Goal: Transaction & Acquisition: Purchase product/service

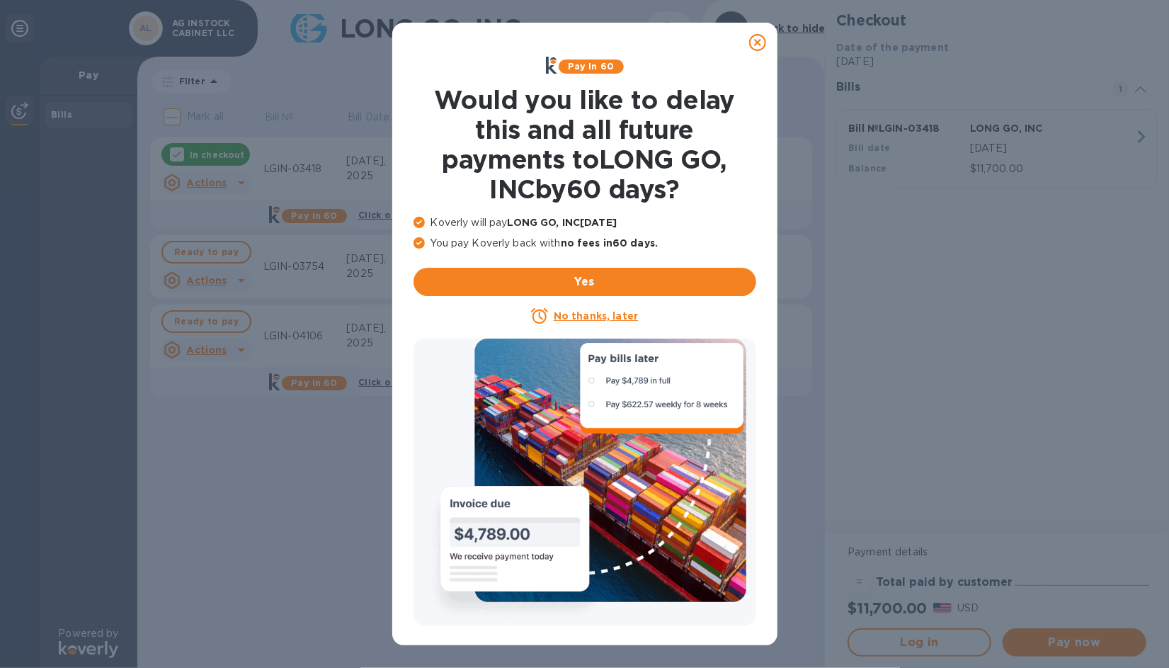
click at [756, 42] on icon at bounding box center [757, 42] width 17 height 17
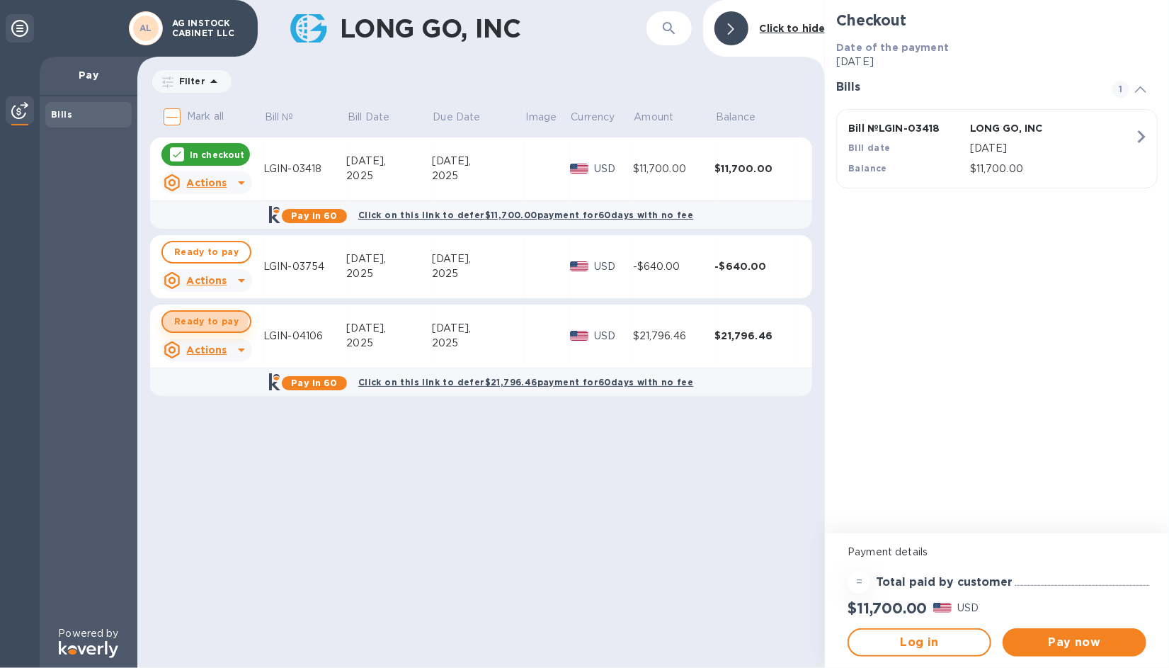
click at [201, 319] on span "Ready to pay" at bounding box center [206, 321] width 64 height 17
click at [178, 154] on icon at bounding box center [177, 155] width 8 height 6
click at [1074, 639] on span "Pay now" at bounding box center [1074, 642] width 121 height 17
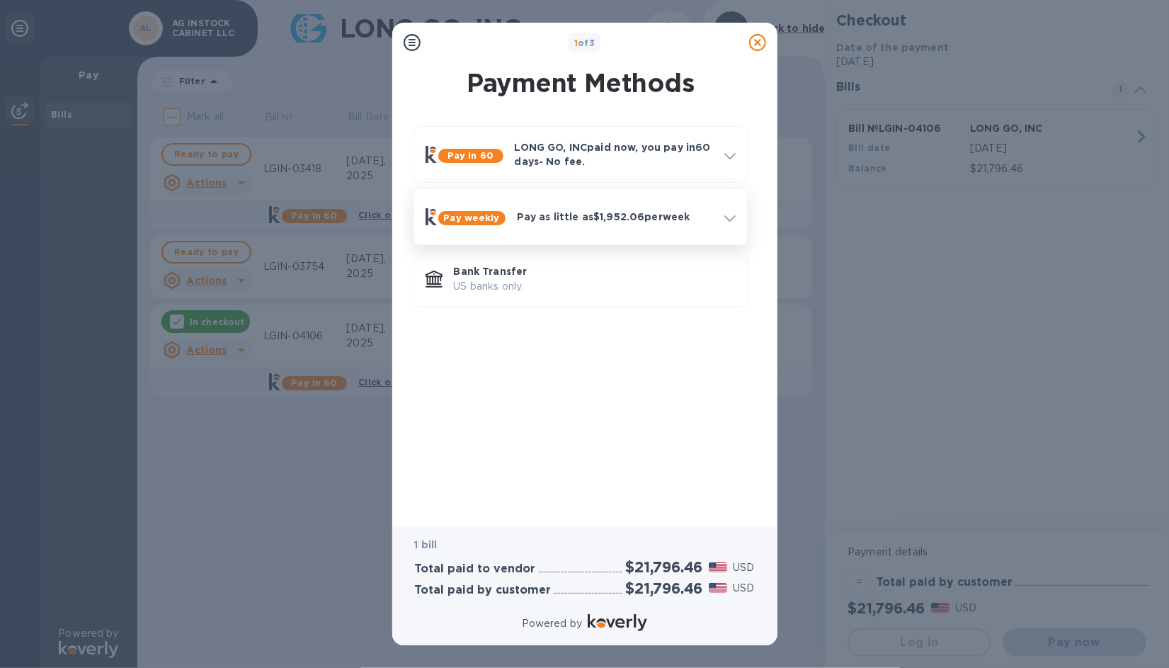
click at [466, 218] on b "Pay weekly" at bounding box center [472, 217] width 56 height 11
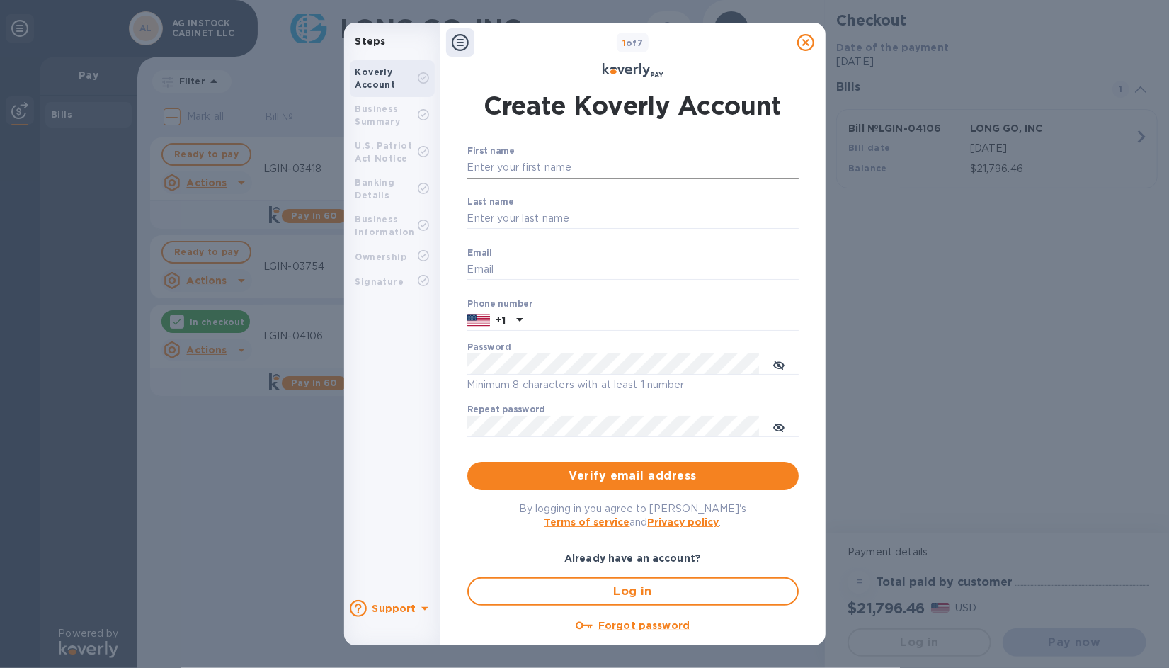
click at [541, 170] on input "First name" at bounding box center [632, 167] width 331 height 21
type input "gianpaolo"
type input "[PERSON_NAME]"
type input "[EMAIL_ADDRESS][DOMAIN_NAME]"
type input "8606388659"
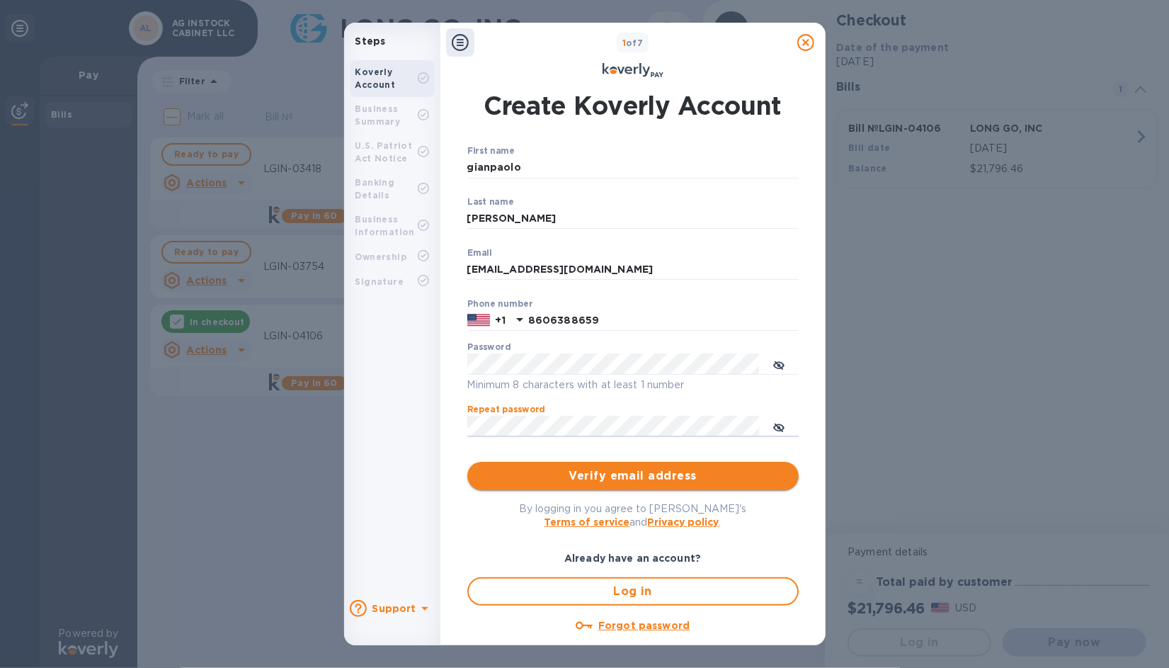
click at [607, 475] on span "Verify email address" at bounding box center [633, 475] width 309 height 17
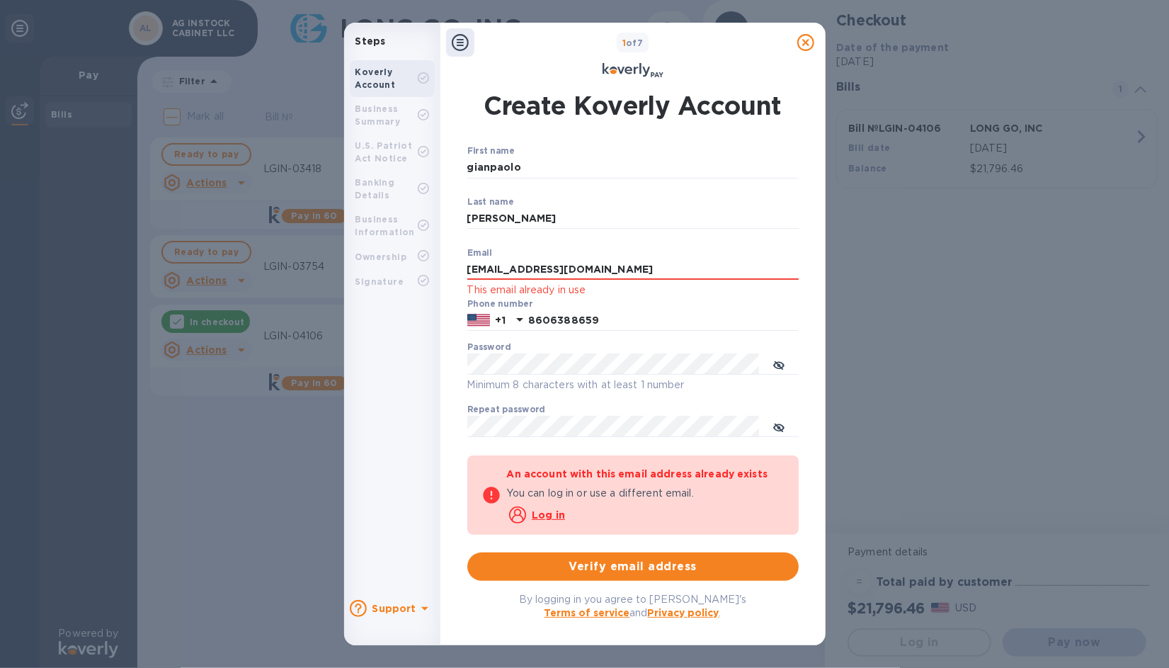
click at [546, 516] on u "Log in" at bounding box center [548, 514] width 33 height 11
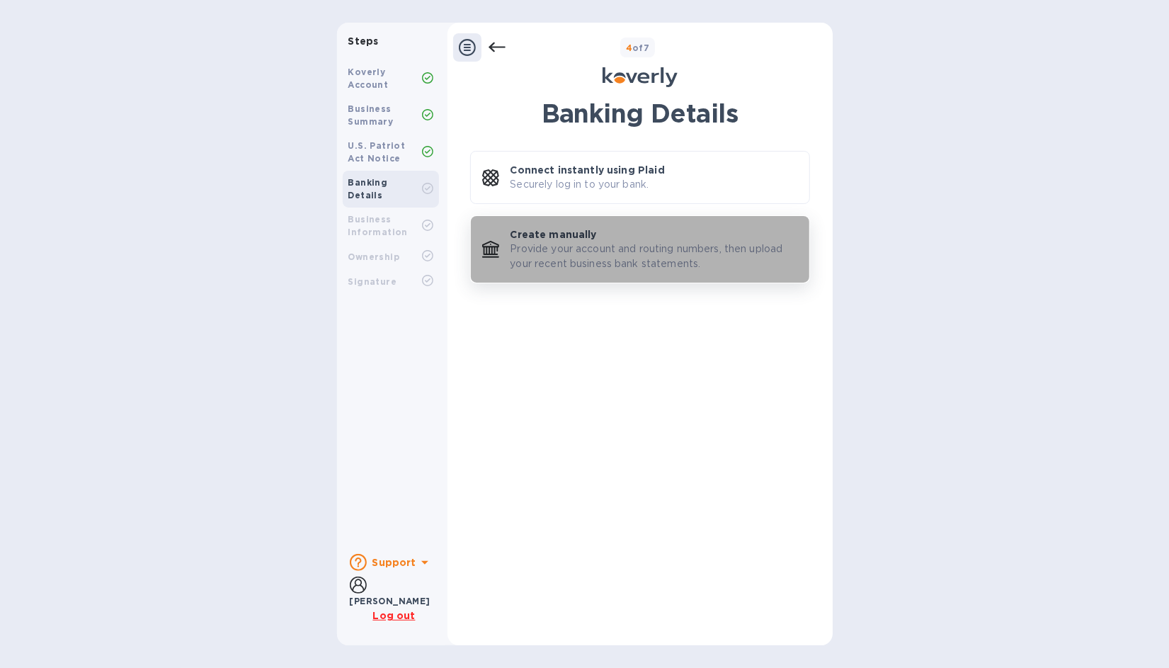
click at [578, 244] on p "Provide your account and routing numbers, then upload your recent business bank…" at bounding box center [655, 257] width 288 height 30
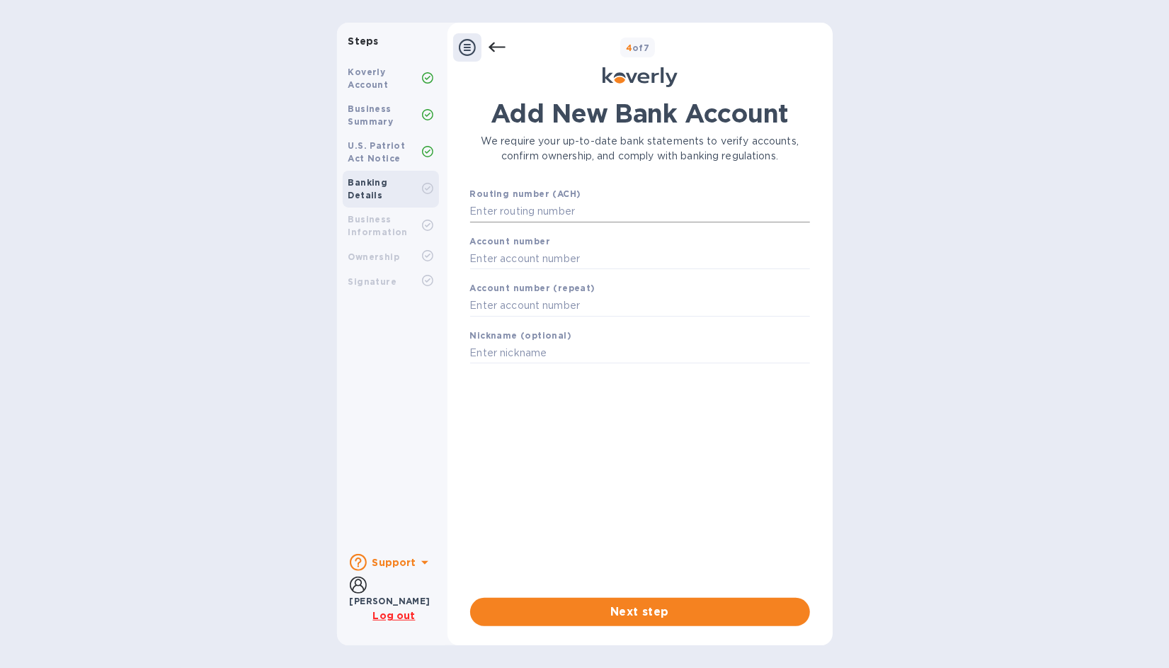
click at [536, 215] on input "text" at bounding box center [640, 211] width 340 height 21
type input "011900571"
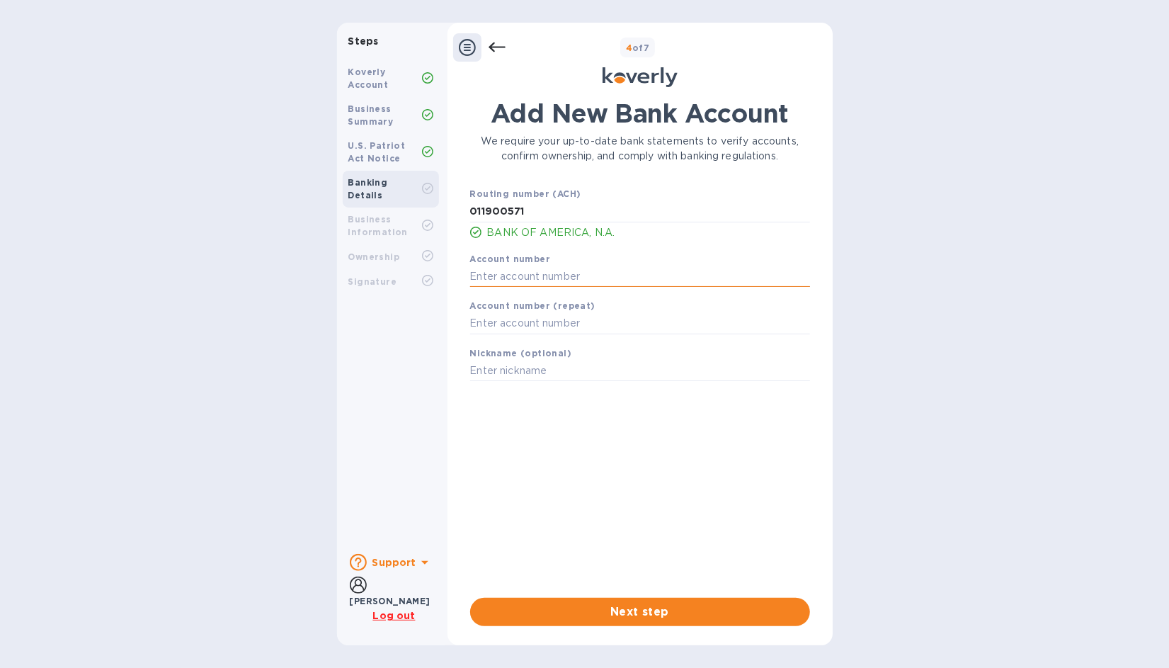
click at [550, 273] on input "text" at bounding box center [640, 276] width 340 height 21
type input "385021408801"
click at [531, 324] on input "text" at bounding box center [640, 323] width 340 height 21
type input "385021408801"
click at [533, 373] on input "text" at bounding box center [640, 371] width 340 height 21
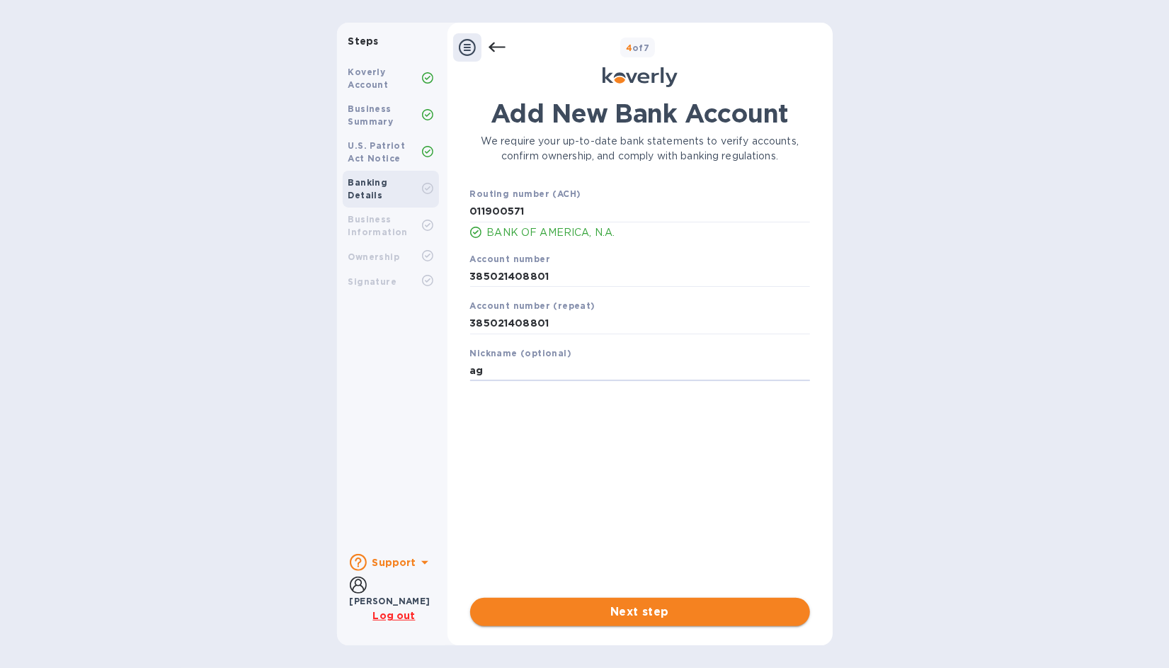
type input "ag"
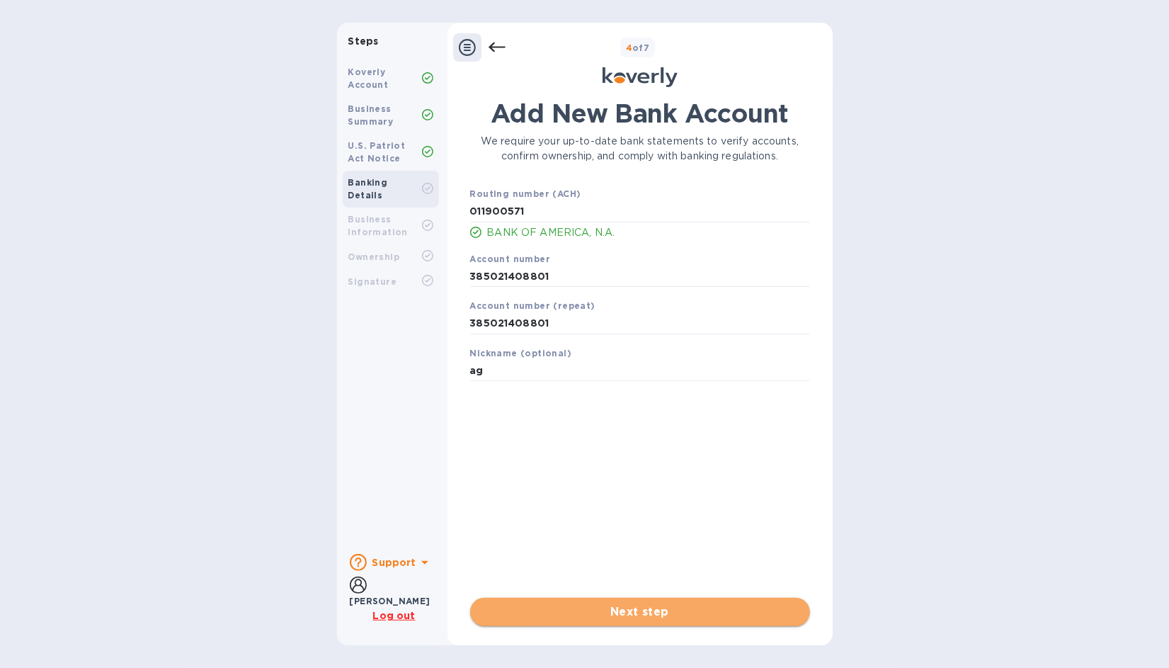
click at [606, 610] on span "Next step" at bounding box center [640, 611] width 317 height 17
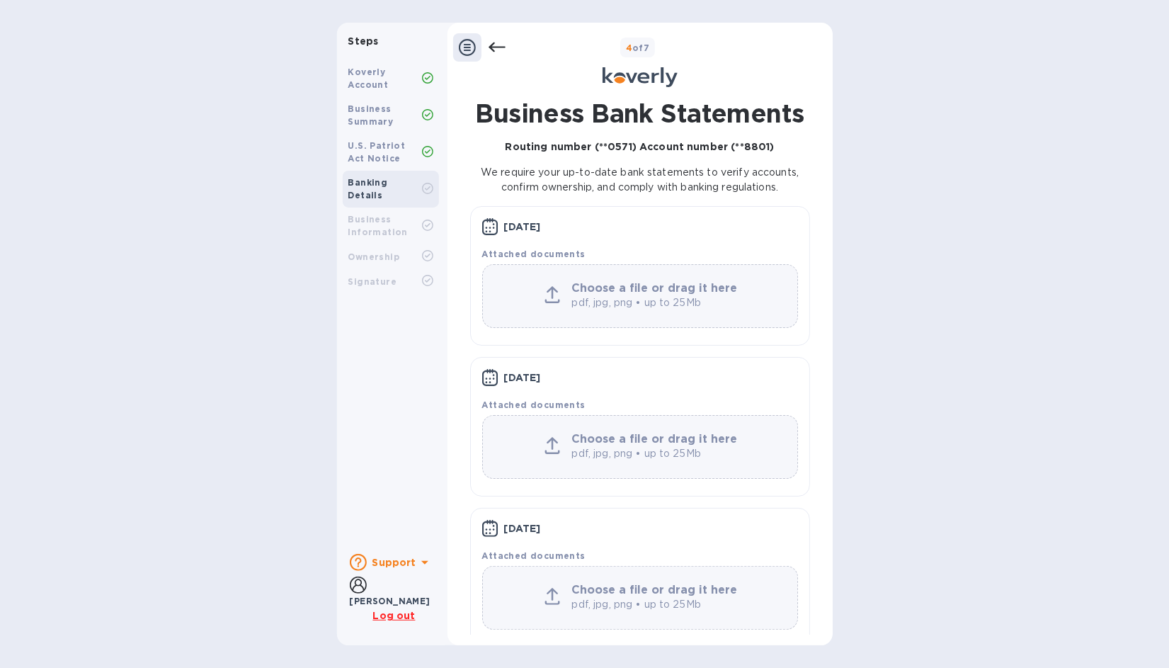
click at [655, 285] on b "Choose a file or drag it here" at bounding box center [655, 287] width 166 height 13
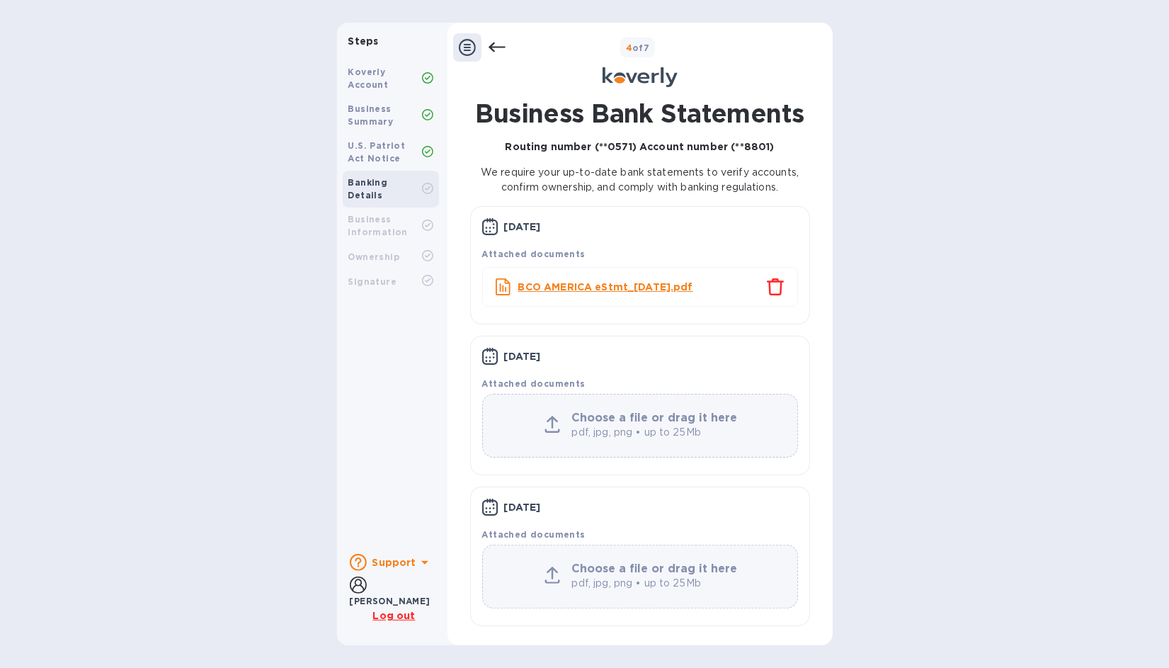
click at [567, 415] on div "Choose a file or drag it here pdf, jpg, png • up to 25Mb" at bounding box center [640, 426] width 314 height 28
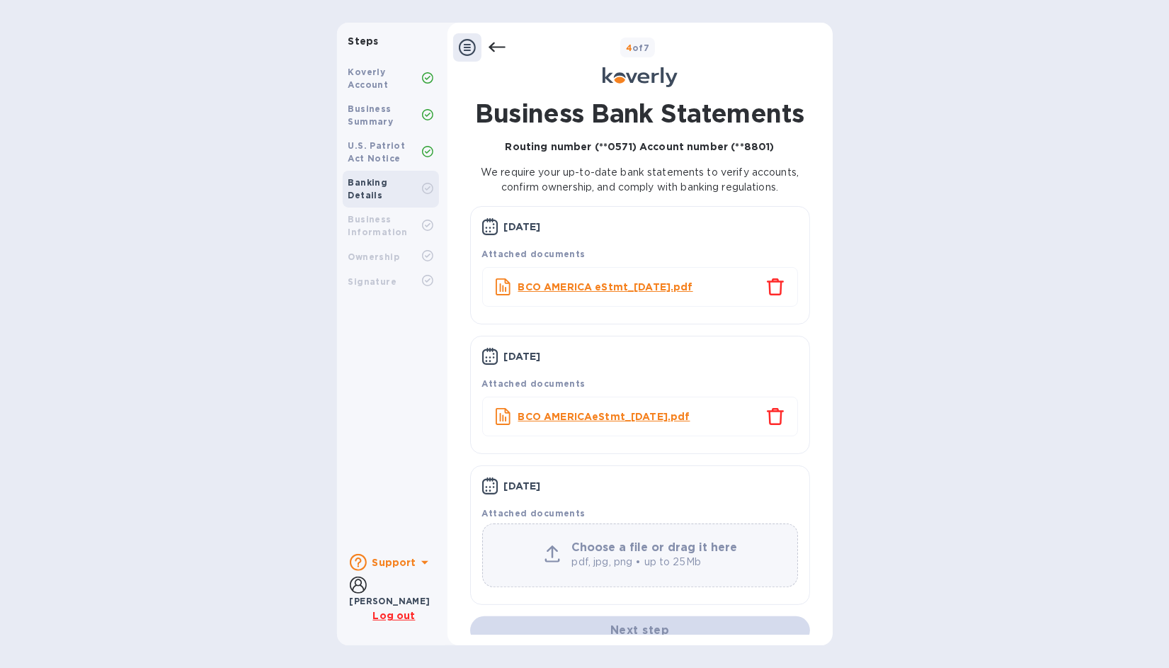
click at [591, 550] on b "Choose a file or drag it here" at bounding box center [655, 546] width 166 height 13
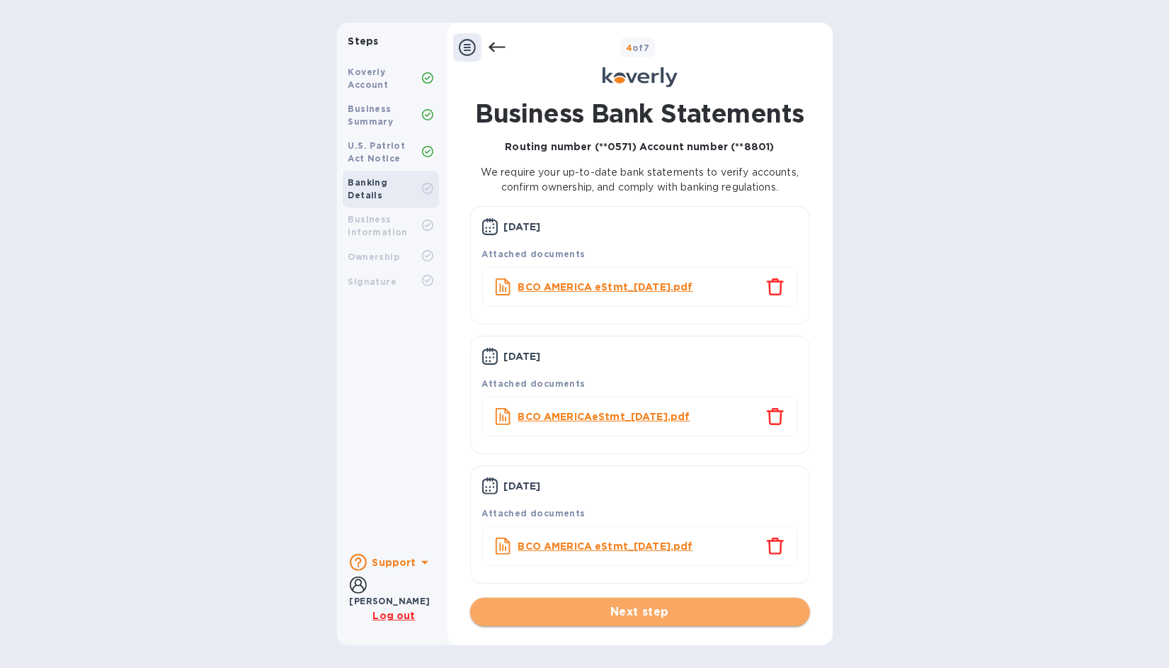
click at [708, 613] on span "Next step" at bounding box center [640, 611] width 317 height 17
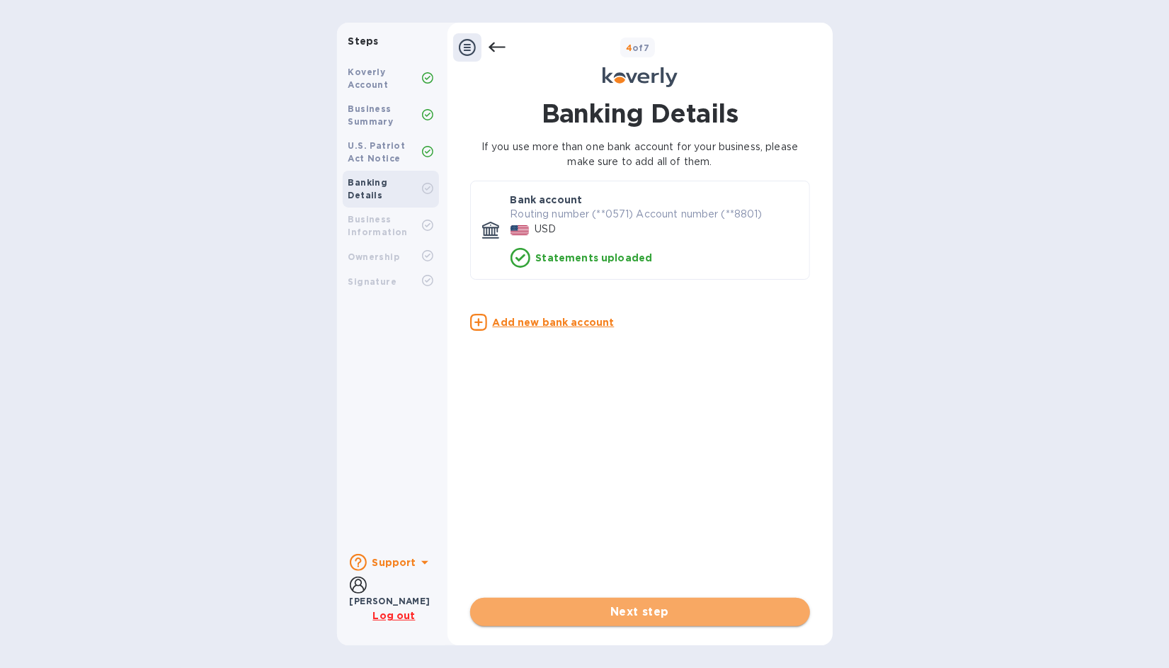
click at [691, 611] on span "Next step" at bounding box center [640, 611] width 317 height 17
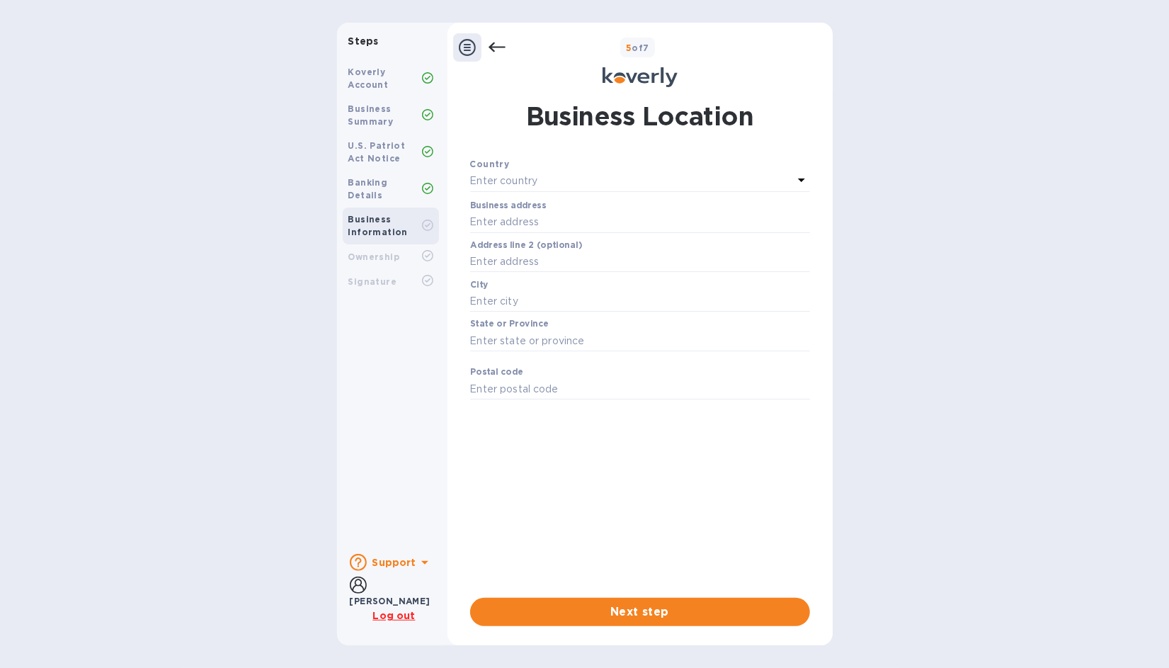
click at [800, 177] on icon at bounding box center [801, 179] width 17 height 17
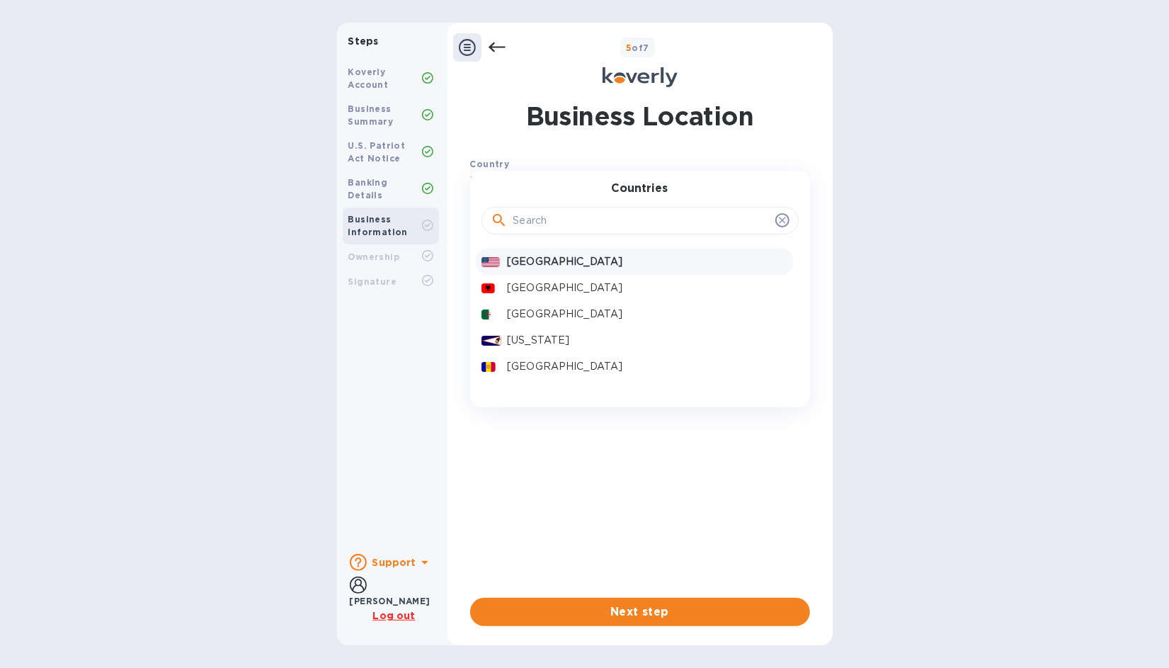
click at [645, 261] on p "[GEOGRAPHIC_DATA]" at bounding box center [647, 261] width 280 height 15
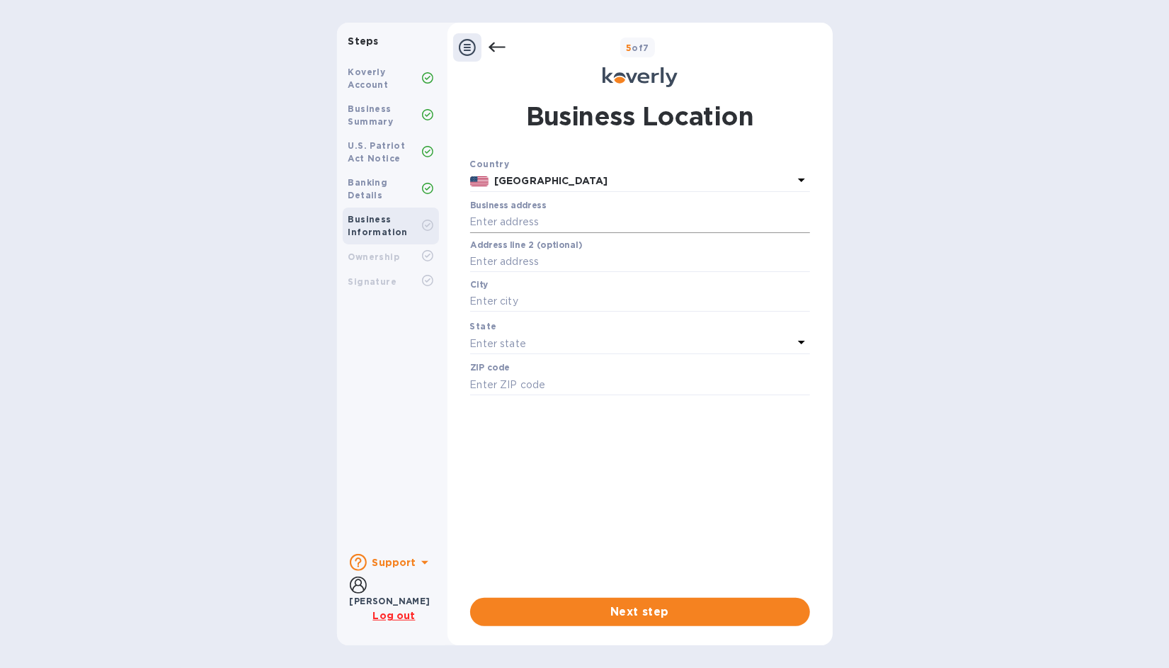
click at [580, 227] on input "text" at bounding box center [640, 222] width 340 height 21
type input "[STREET_ADDRESS]"
type input "[GEOGRAPHIC_DATA]"
type input "06074"
click at [674, 609] on span "Next step" at bounding box center [640, 611] width 317 height 17
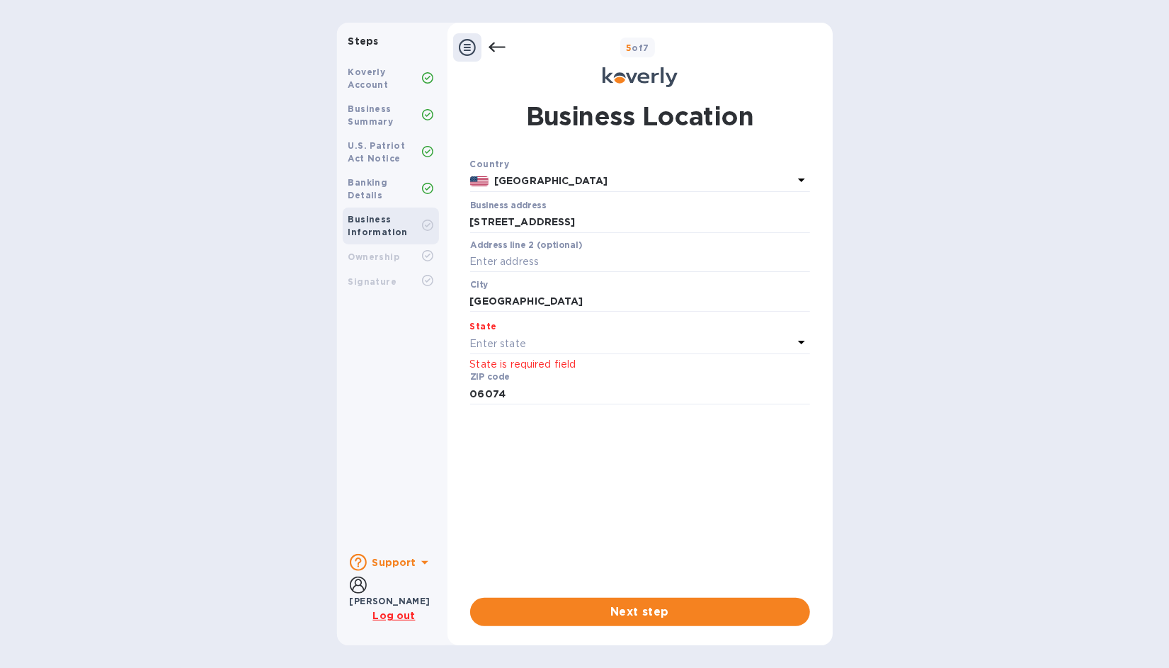
click at [514, 344] on p "Enter state" at bounding box center [498, 343] width 56 height 15
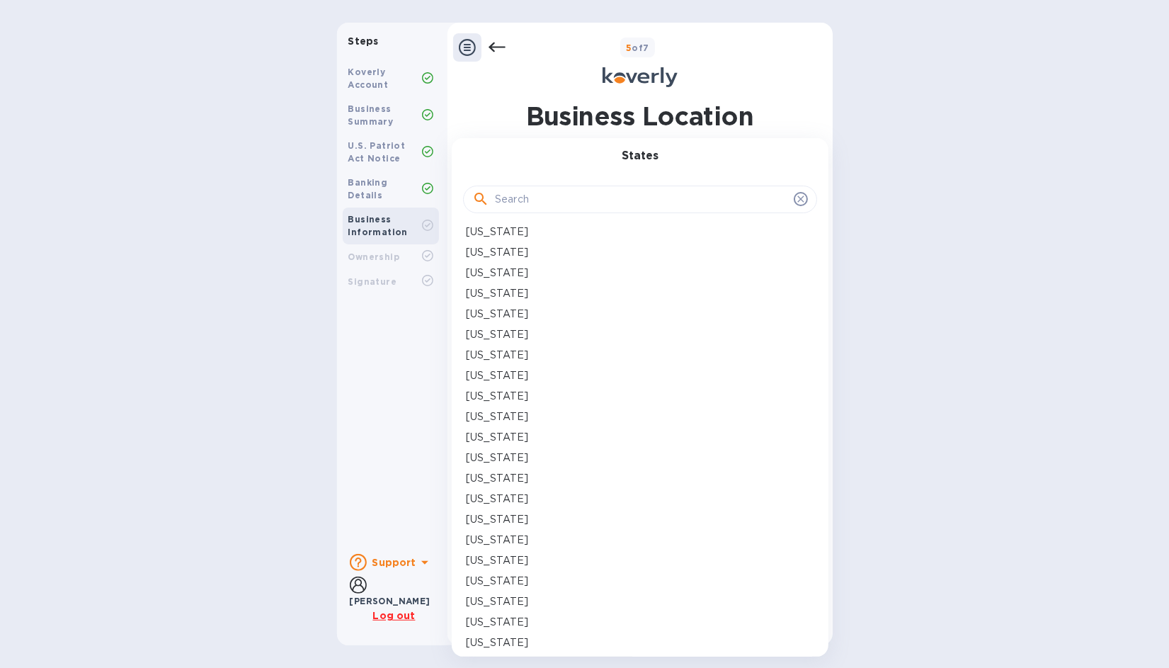
click at [509, 371] on p "[US_STATE]" at bounding box center [497, 375] width 62 height 15
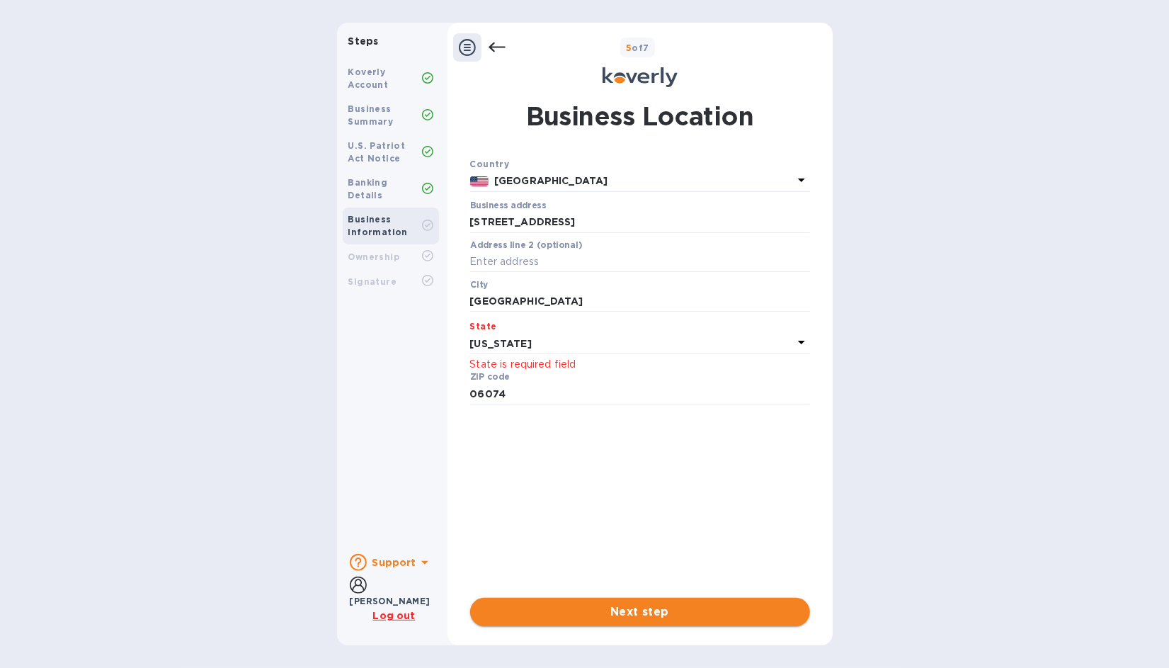
click at [645, 607] on span "Next step" at bounding box center [640, 611] width 317 height 17
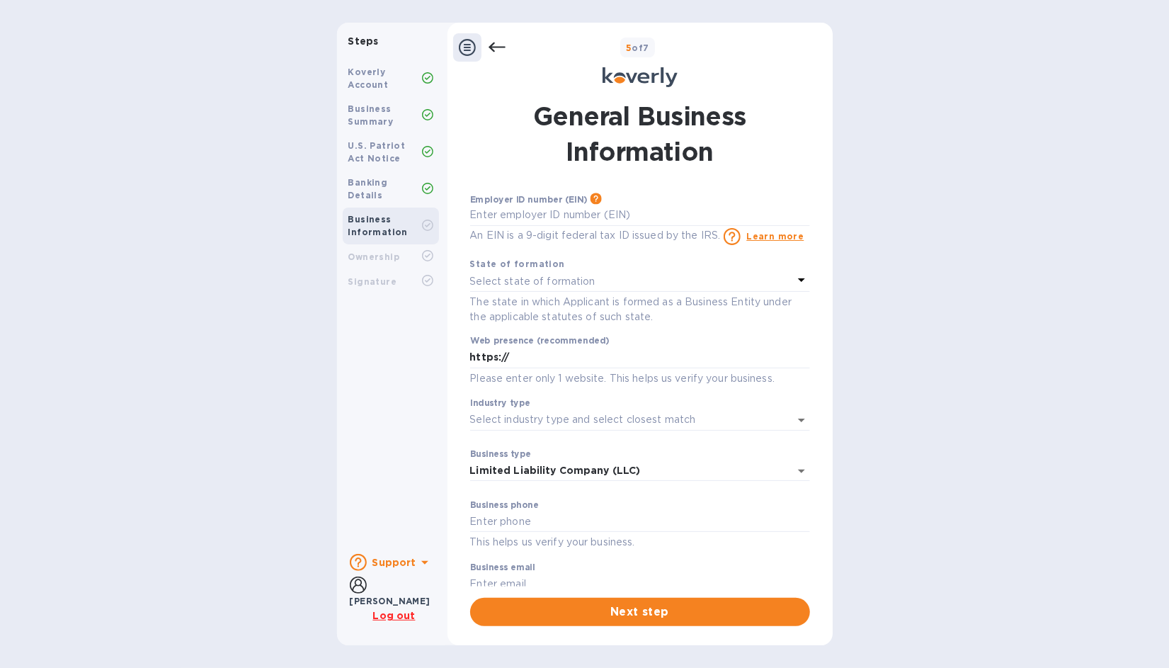
click at [798, 279] on icon at bounding box center [801, 280] width 7 height 4
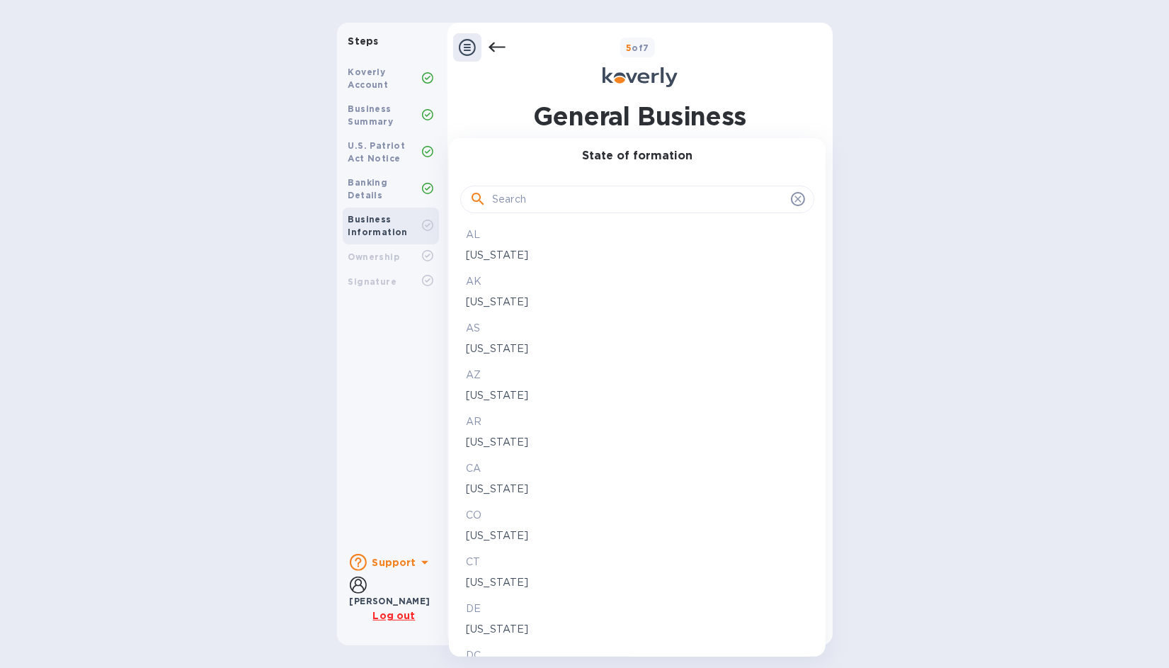
click at [538, 584] on p "[US_STATE]" at bounding box center [637, 582] width 343 height 15
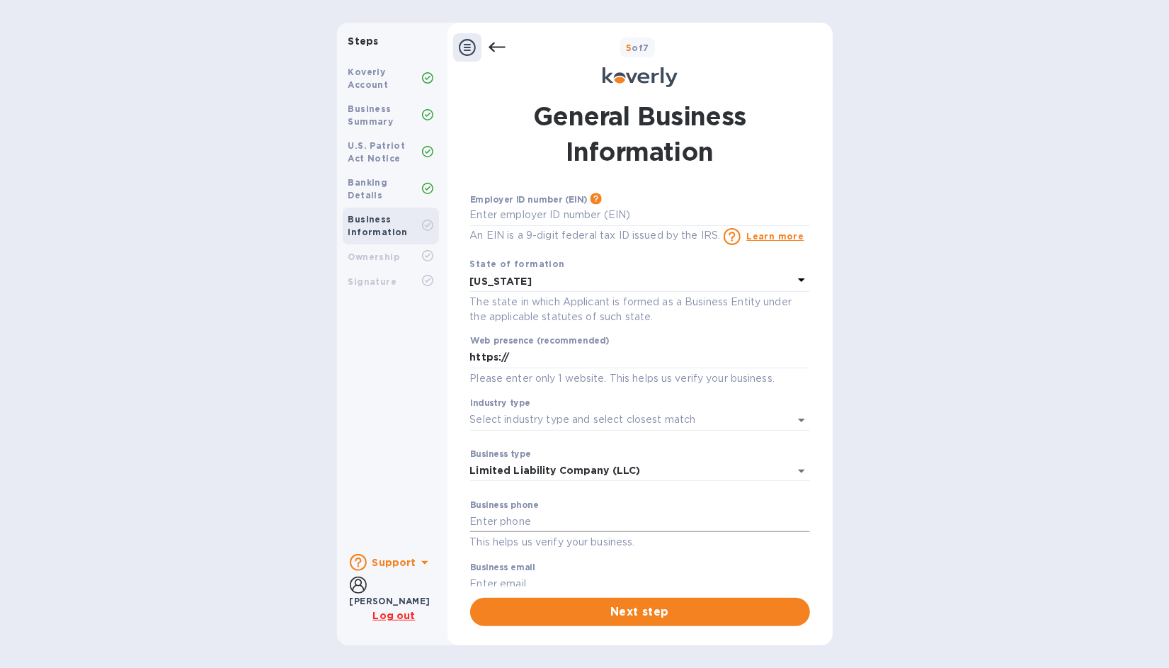
click at [528, 521] on input "text" at bounding box center [640, 521] width 340 height 21
type input "8606388658"
type input "[EMAIL_ADDRESS][DOMAIN_NAME]"
click at [565, 351] on input "https://" at bounding box center [640, 357] width 340 height 21
type input "[URL][DOMAIN_NAME]"
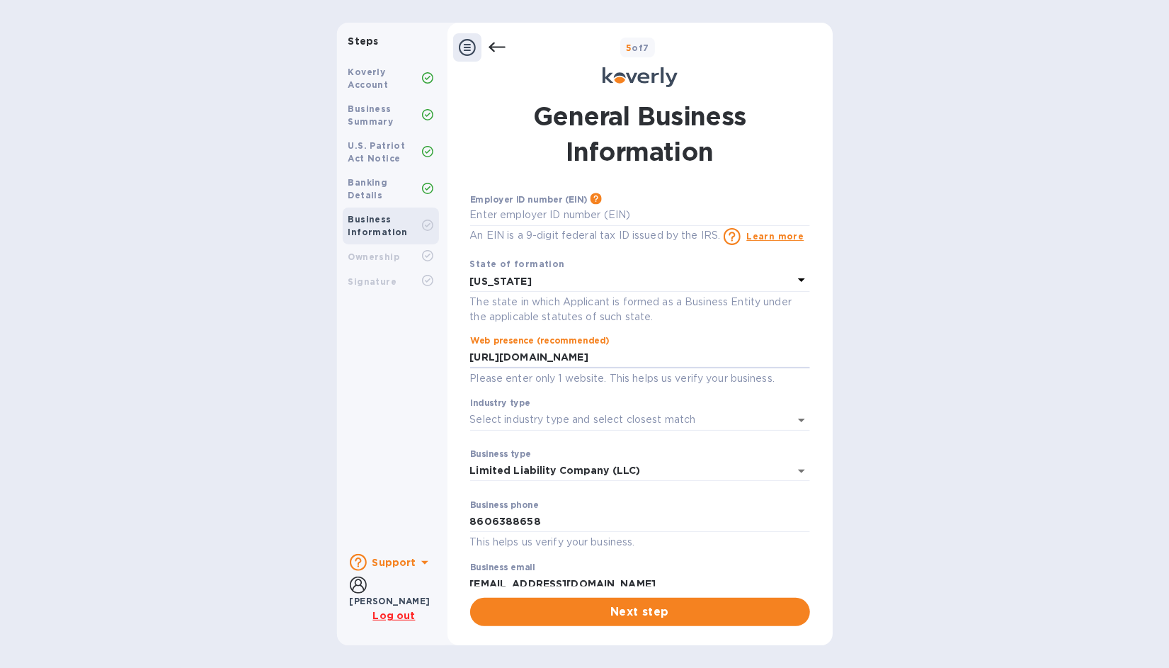
click at [522, 236] on p "An EIN is a 9-digit federal tax ID issued by the IRS." at bounding box center [595, 235] width 251 height 15
click at [522, 216] on input "text" at bounding box center [640, 215] width 340 height 21
type input "***8"
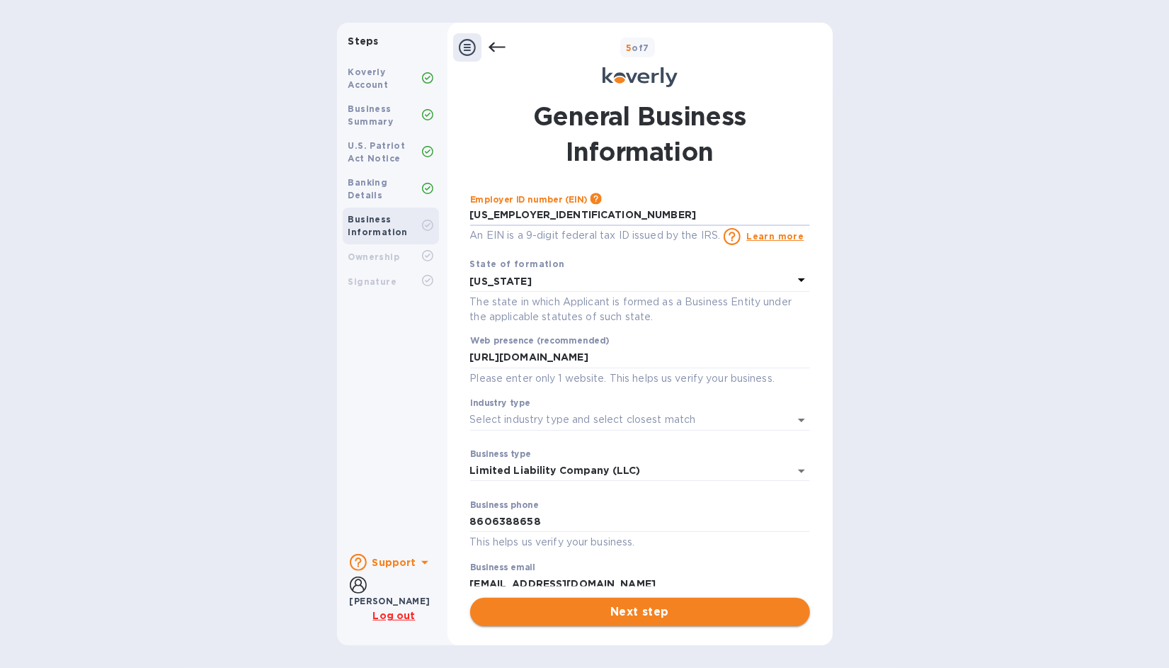
type input "***18"
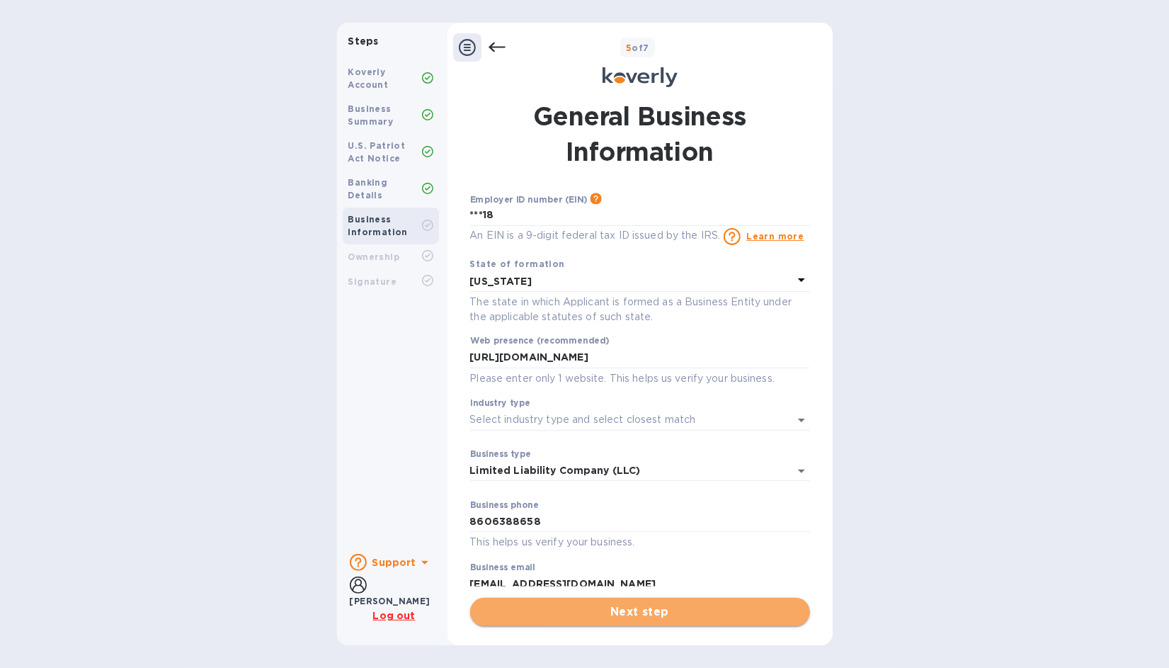
click at [584, 611] on span "Next step" at bounding box center [640, 611] width 317 height 17
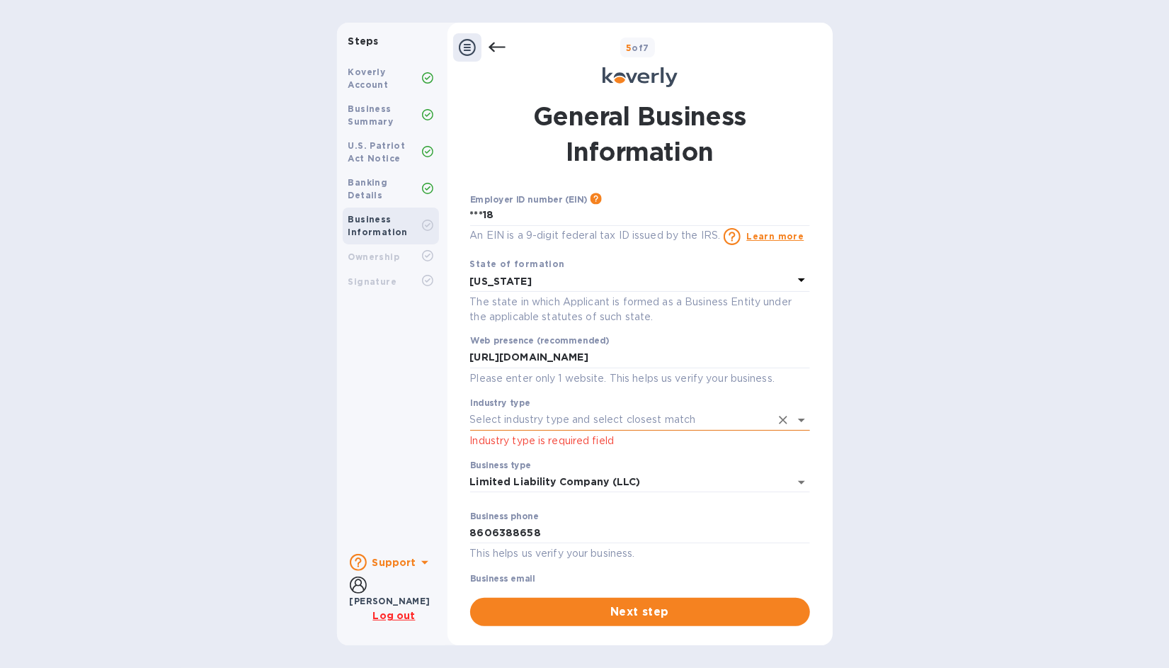
click at [798, 419] on icon "Open" at bounding box center [801, 421] width 7 height 4
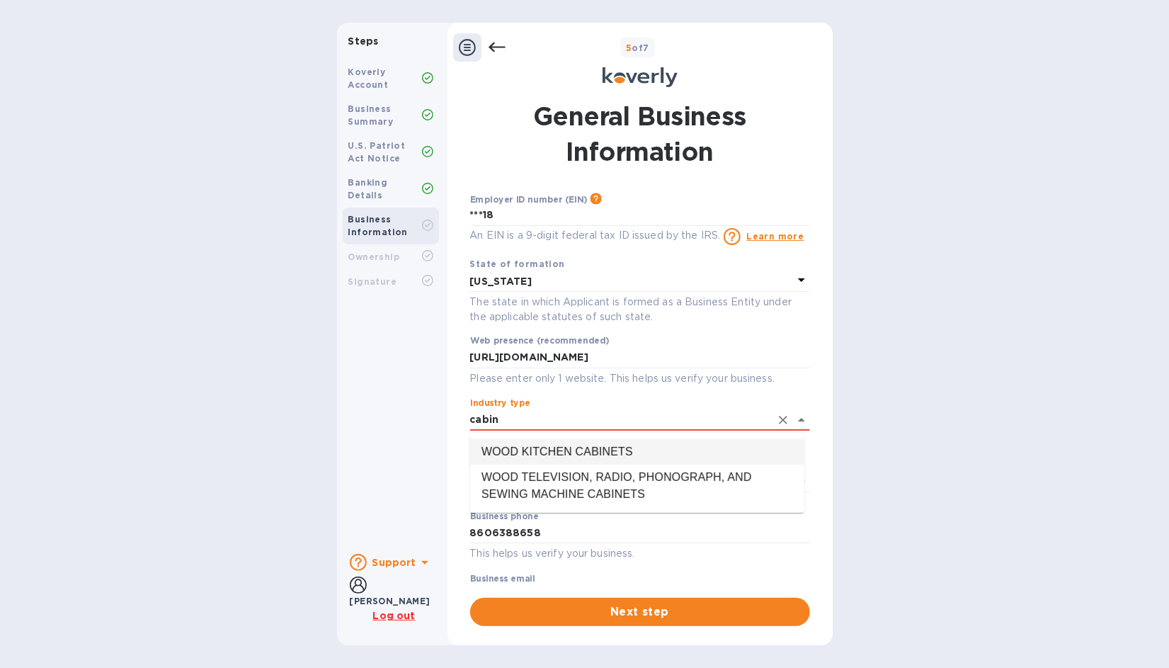
click at [620, 453] on li "WOOD KITCHEN CABINETS" at bounding box center [637, 451] width 334 height 25
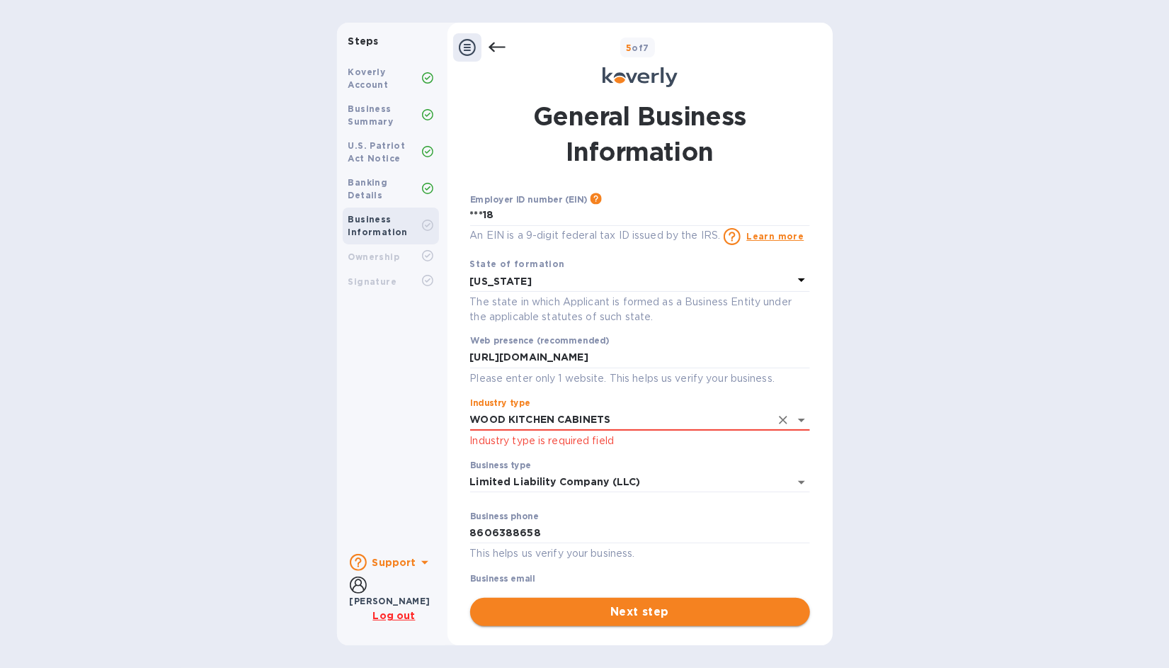
type input "WOOD KITCHEN CABINETS"
click at [628, 616] on span "Next step" at bounding box center [640, 611] width 317 height 17
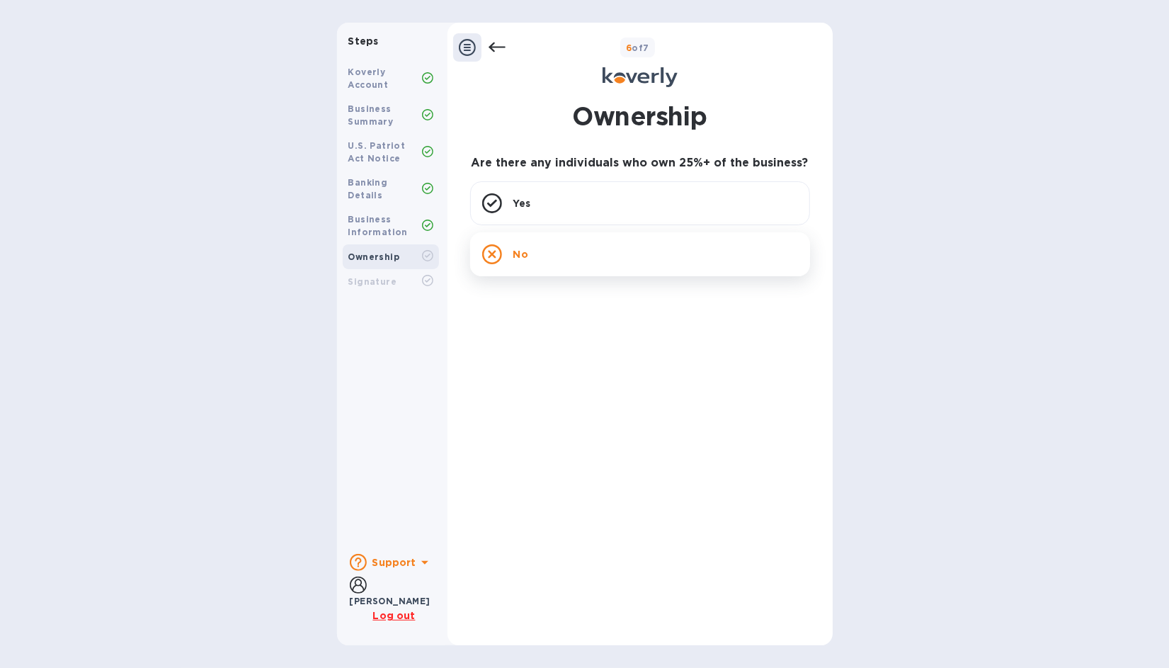
click at [492, 250] on icon at bounding box center [492, 254] width 20 height 20
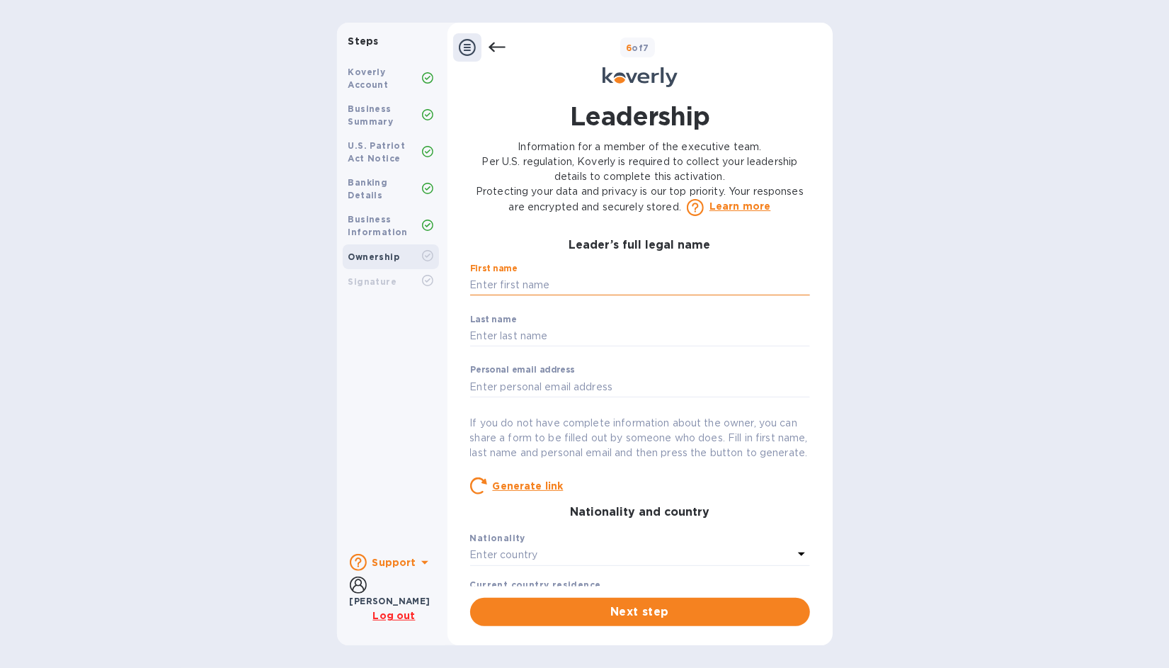
click at [538, 288] on input "text" at bounding box center [640, 285] width 340 height 21
type input "[PERSON_NAME]"
type input "[GEOGRAPHIC_DATA]"
click at [539, 388] on input "text" at bounding box center [640, 386] width 340 height 21
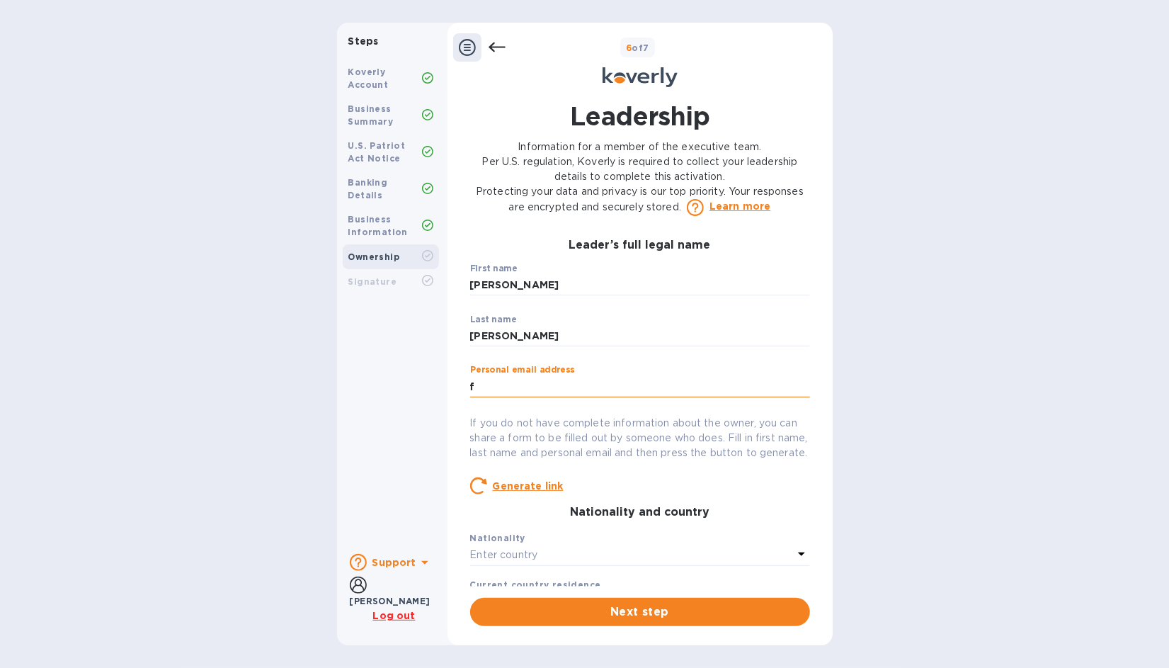
type input "[EMAIL_ADDRESS][DOMAIN_NAME]"
type input "***45"
click at [800, 562] on icon at bounding box center [801, 553] width 17 height 17
click at [565, 545] on div "Nationality" at bounding box center [640, 538] width 340 height 15
click at [550, 565] on div "Enter country" at bounding box center [631, 555] width 323 height 20
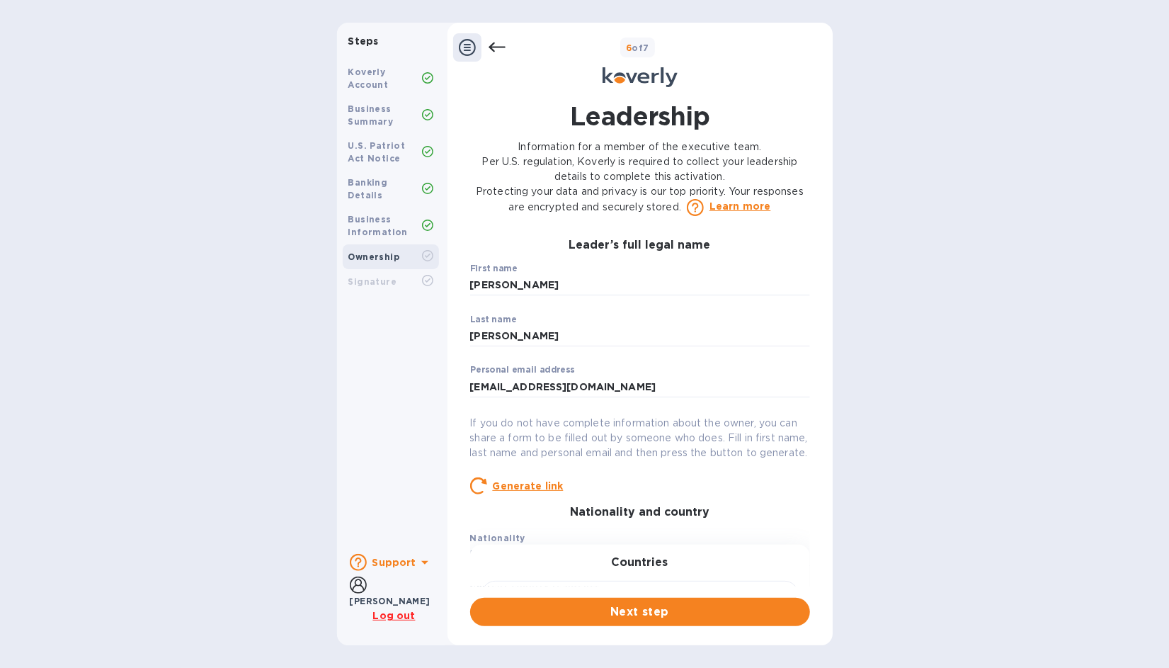
click at [550, 572] on div "Countries" at bounding box center [640, 586] width 306 height 61
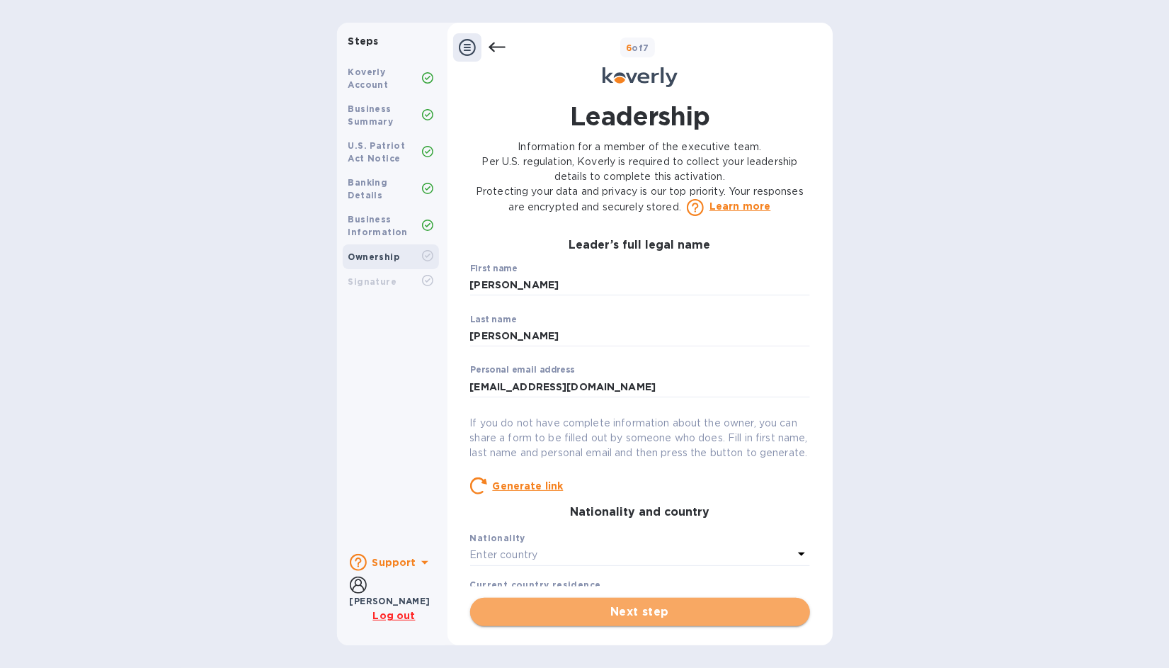
click at [623, 609] on span "Next step" at bounding box center [640, 611] width 317 height 17
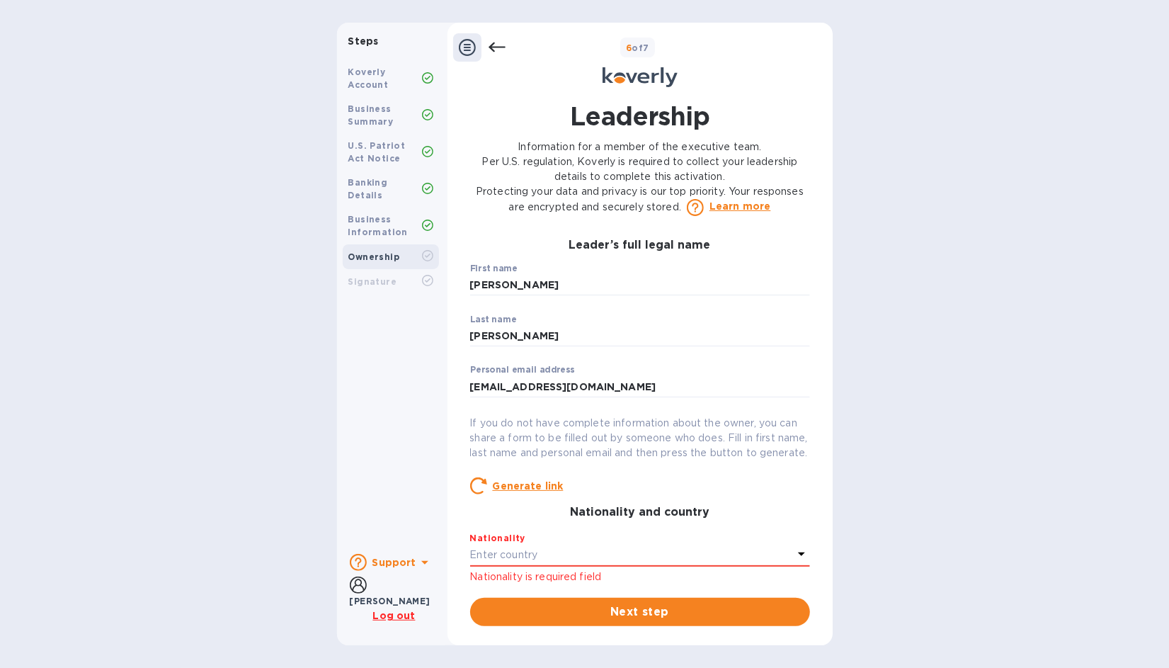
click at [629, 565] on div "Enter country" at bounding box center [631, 555] width 323 height 20
click at [525, 573] on div "Countries" at bounding box center [640, 586] width 306 height 61
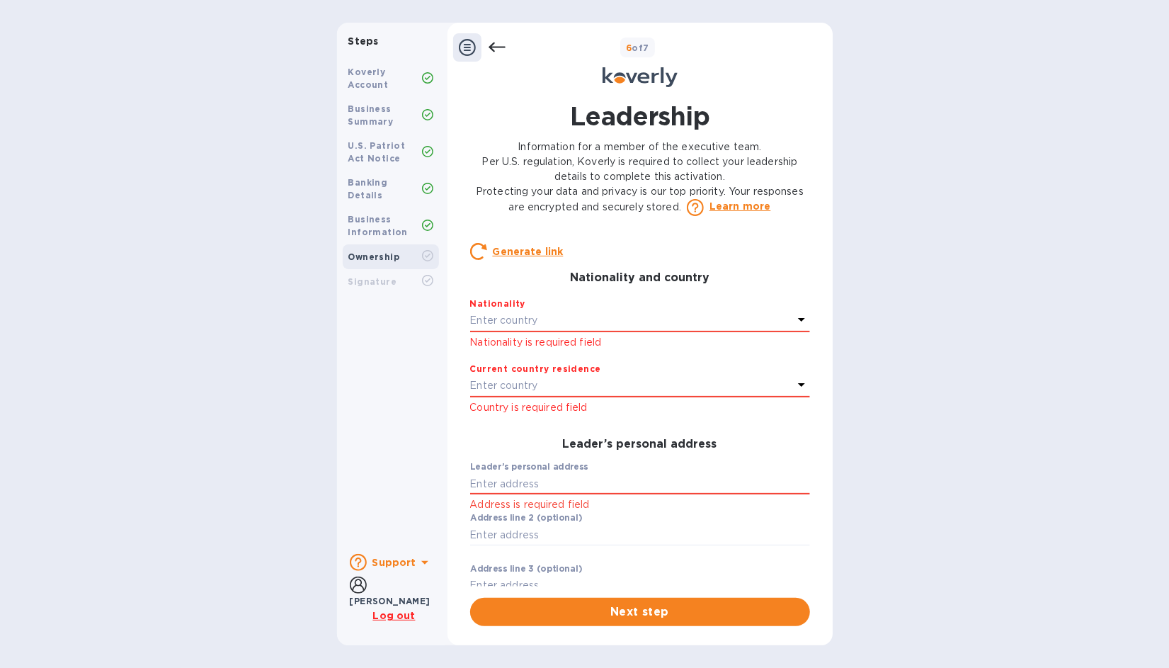
scroll to position [245, 0]
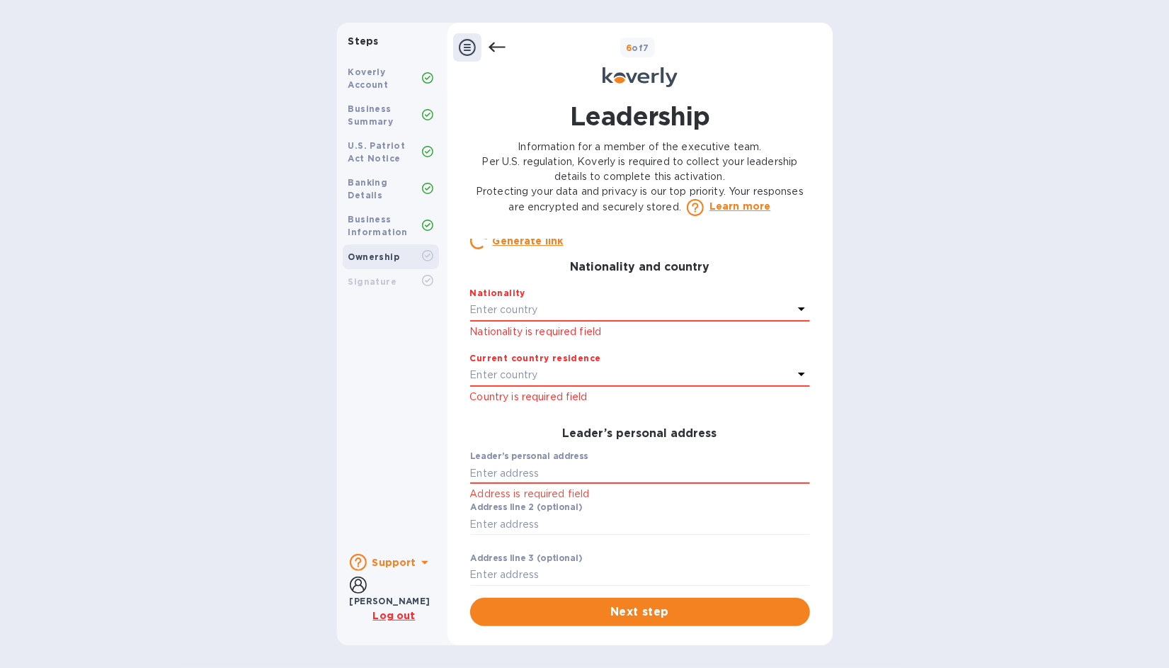
click at [540, 320] on div "Enter country" at bounding box center [631, 310] width 323 height 20
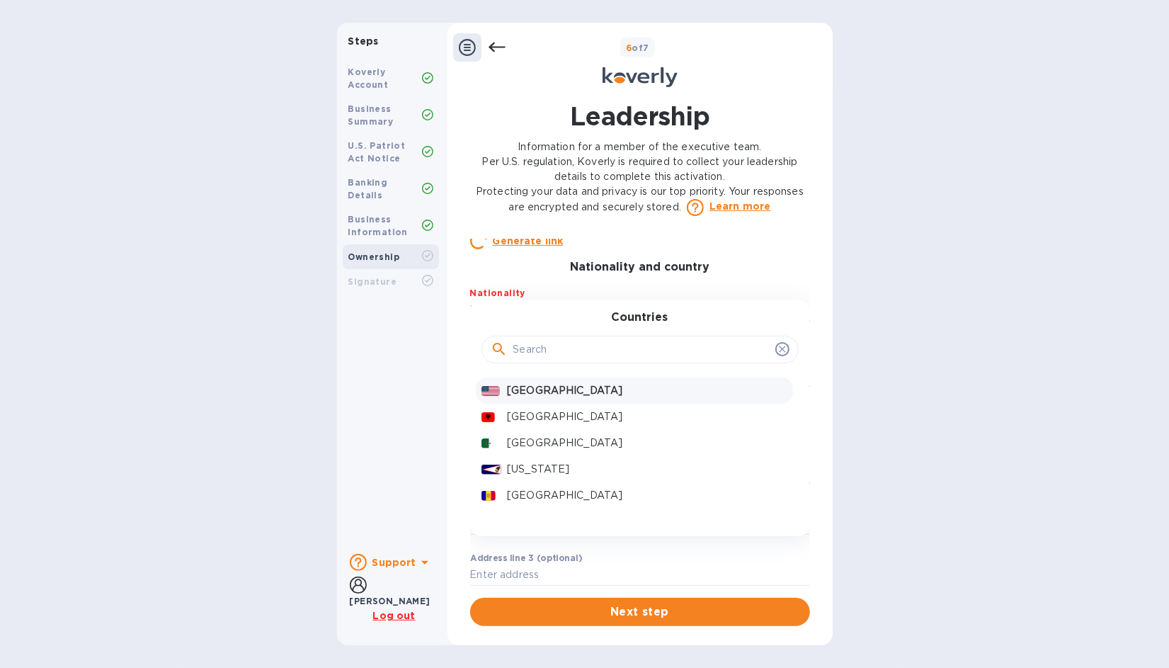
click at [543, 398] on p "[GEOGRAPHIC_DATA]" at bounding box center [647, 390] width 280 height 15
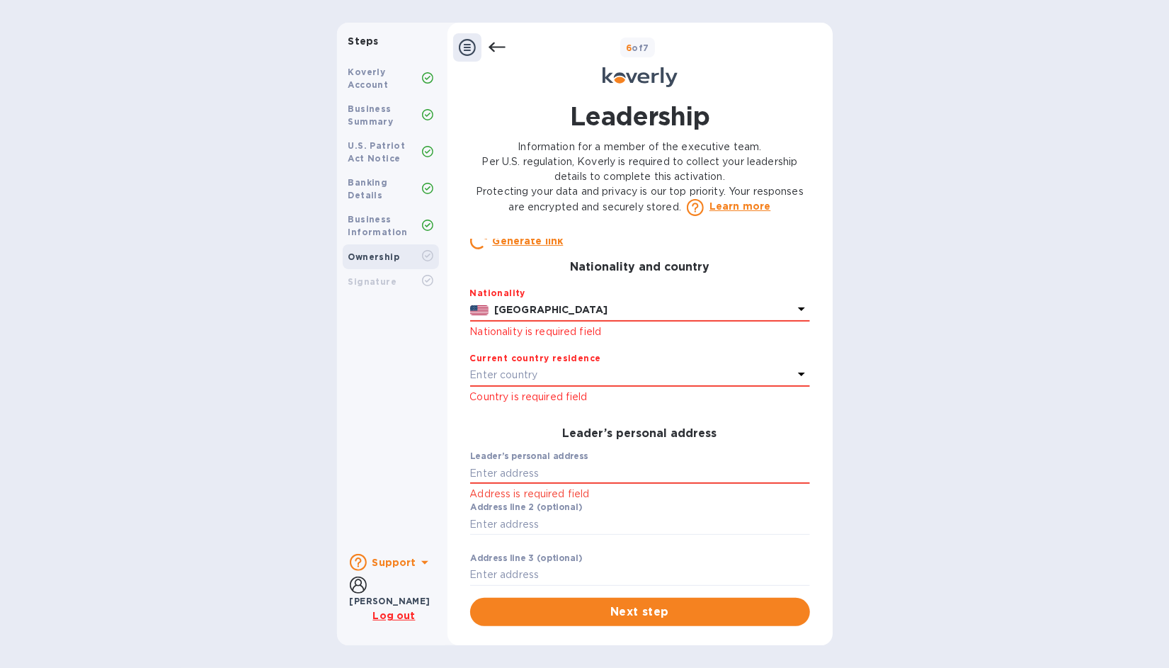
click at [521, 382] on p "Enter country" at bounding box center [504, 375] width 68 height 15
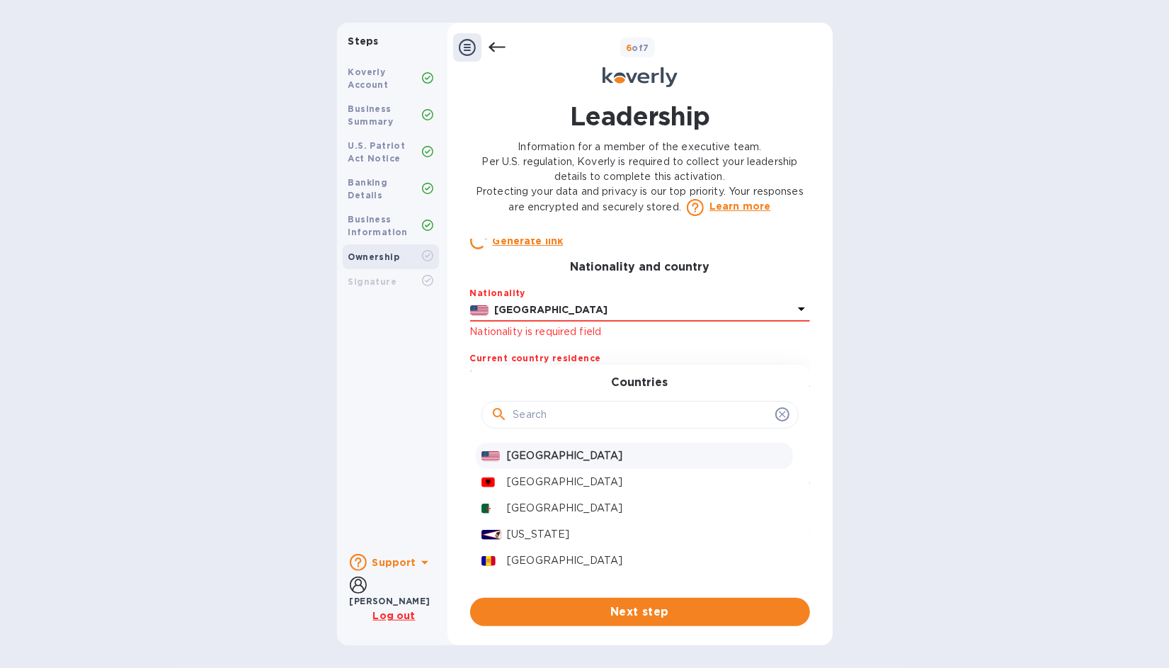
click at [545, 463] on p "[GEOGRAPHIC_DATA]" at bounding box center [647, 455] width 280 height 15
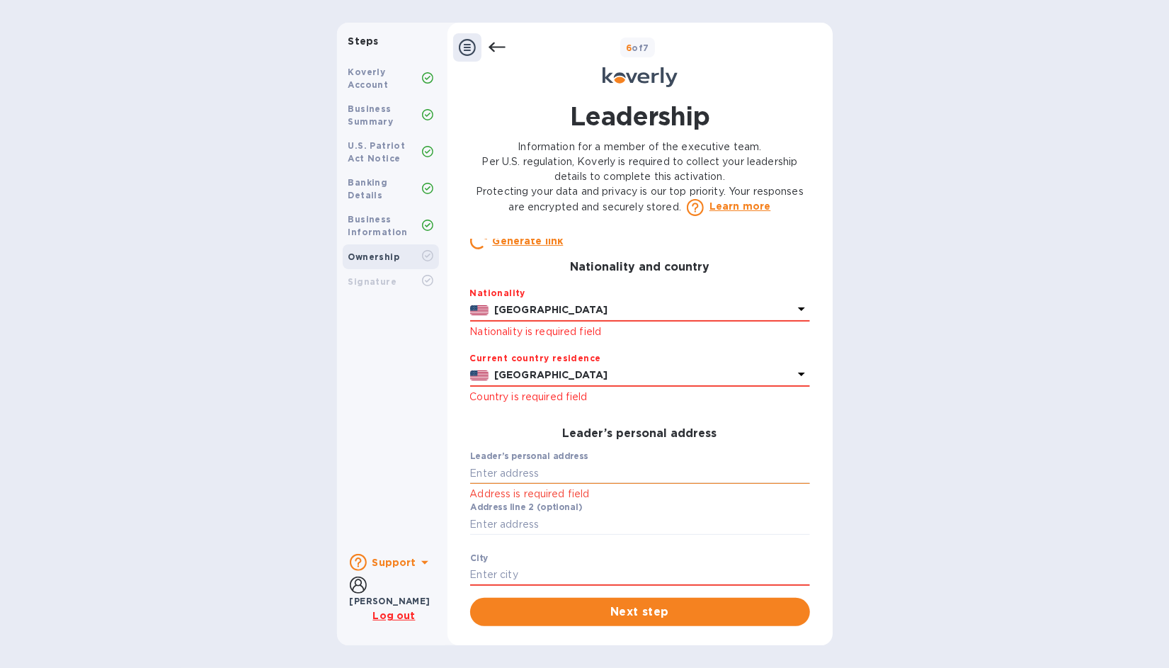
click at [558, 484] on input "text" at bounding box center [640, 473] width 340 height 21
type input "f"
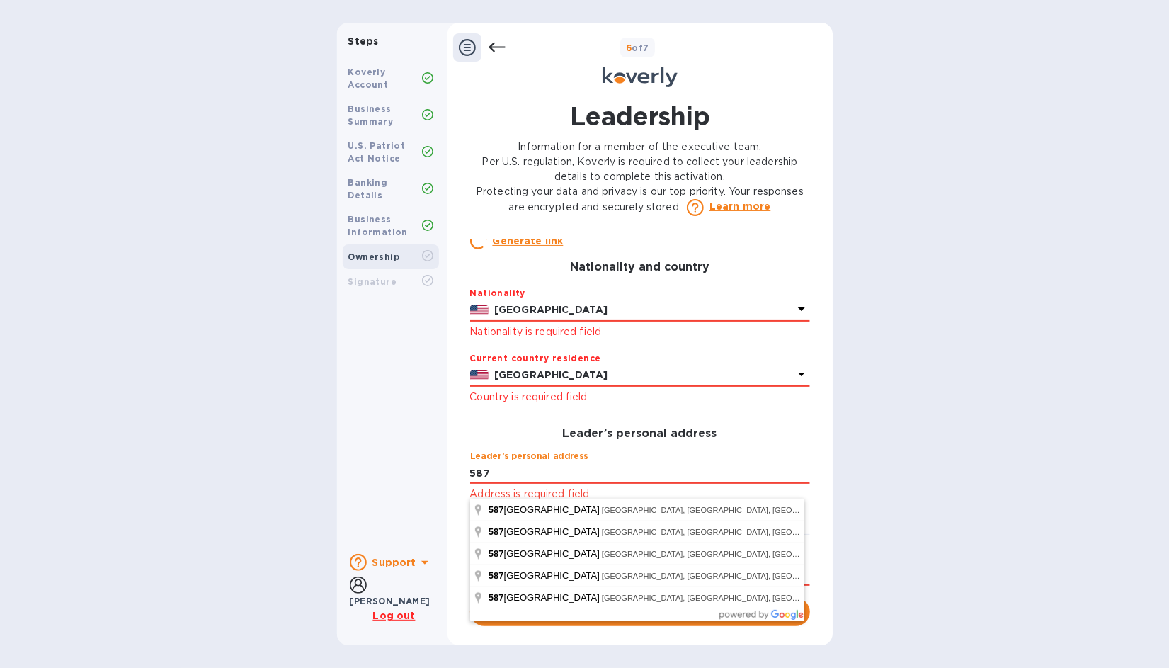
type input "[STREET_ADDRESS][PERSON_NAME]"
type input "[GEOGRAPHIC_DATA]"
type input "06040"
click at [614, 484] on input "[STREET_ADDRESS][PERSON_NAME]" at bounding box center [640, 473] width 340 height 21
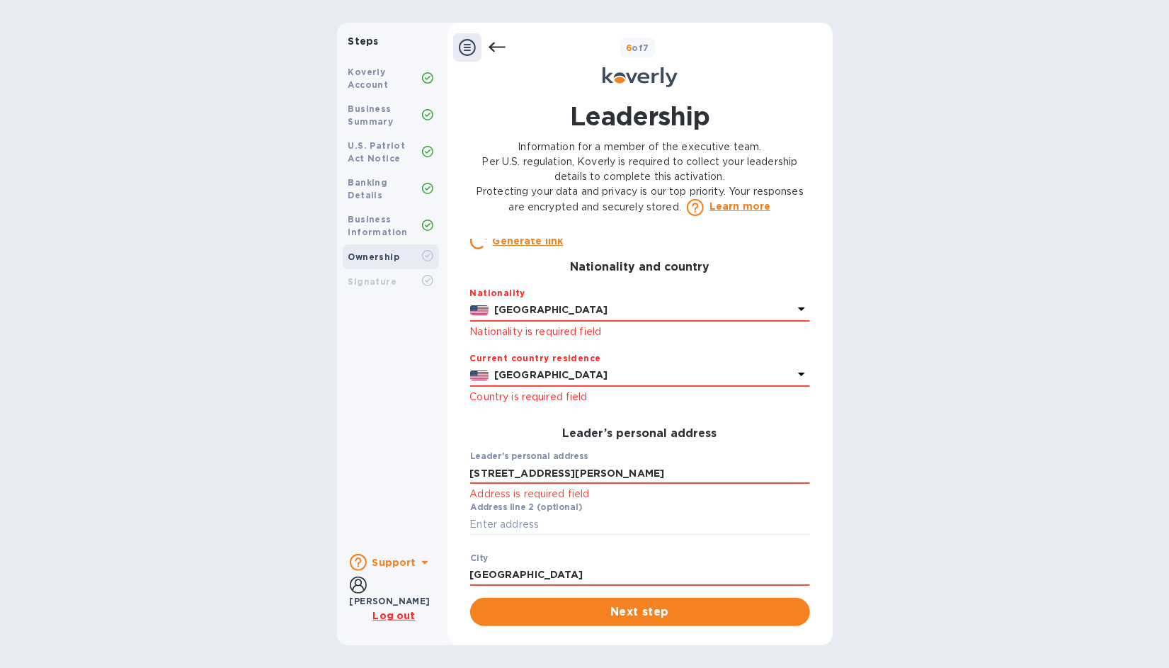
type input "[STREET_ADDRESS][PERSON_NAME]"
type input "[GEOGRAPHIC_DATA]"
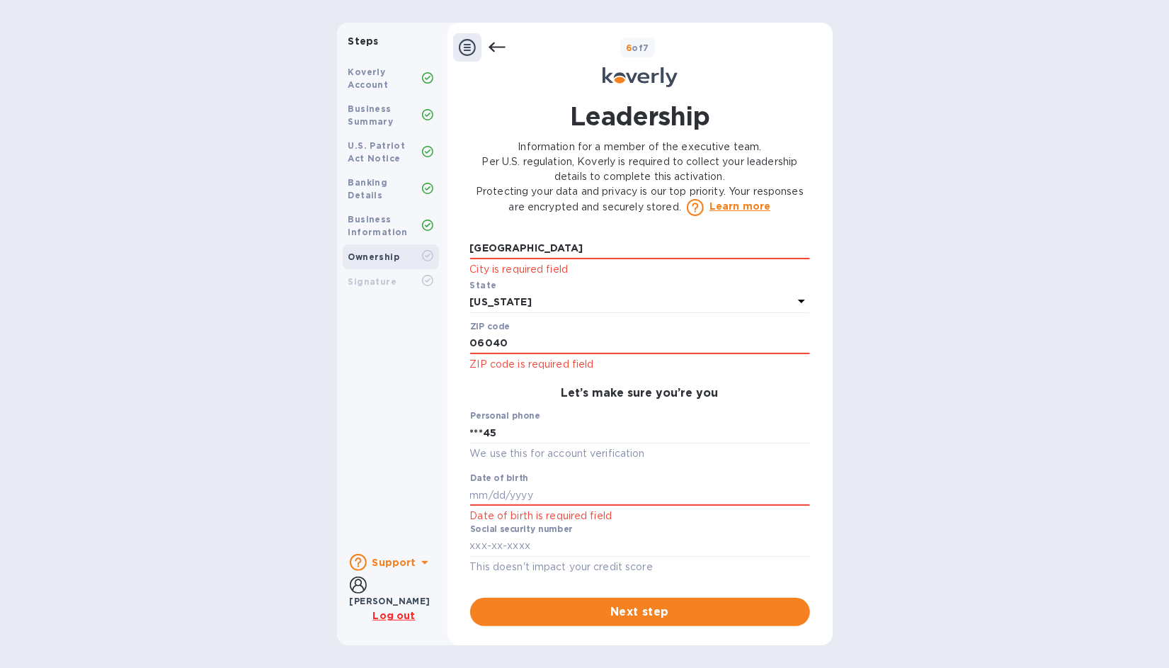
scroll to position [586, 0]
click at [488, 491] on input "text" at bounding box center [640, 494] width 340 height 21
click at [487, 489] on input "text" at bounding box center [640, 494] width 340 height 21
click at [494, 46] on icon at bounding box center [497, 47] width 17 height 17
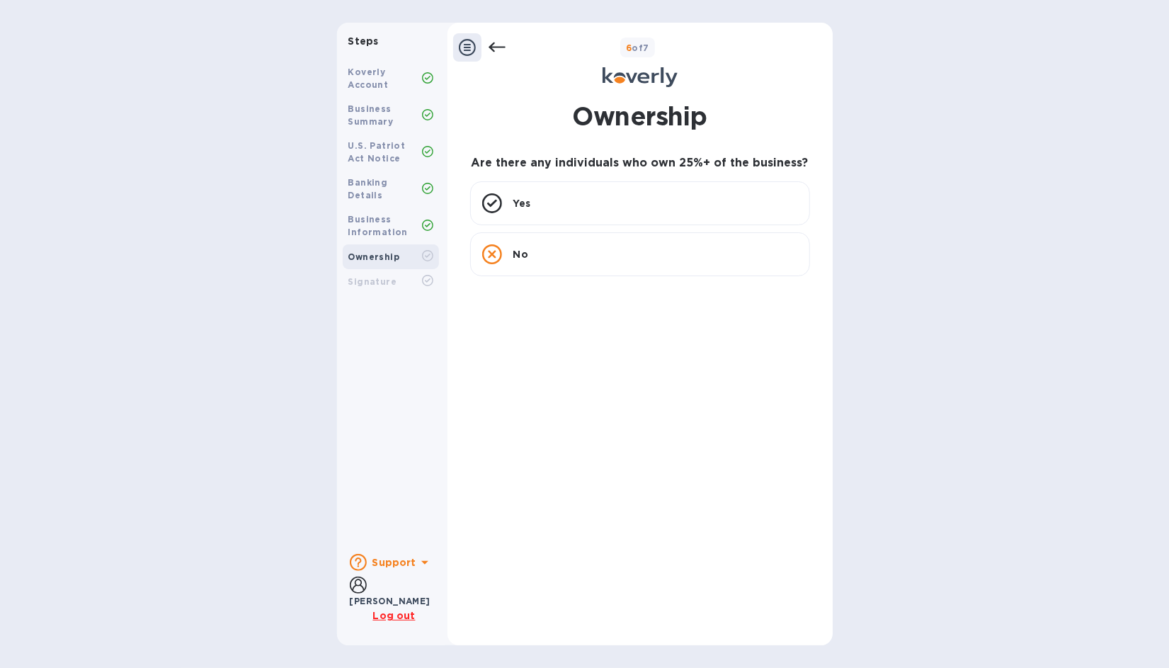
click at [494, 46] on icon at bounding box center [497, 47] width 17 height 17
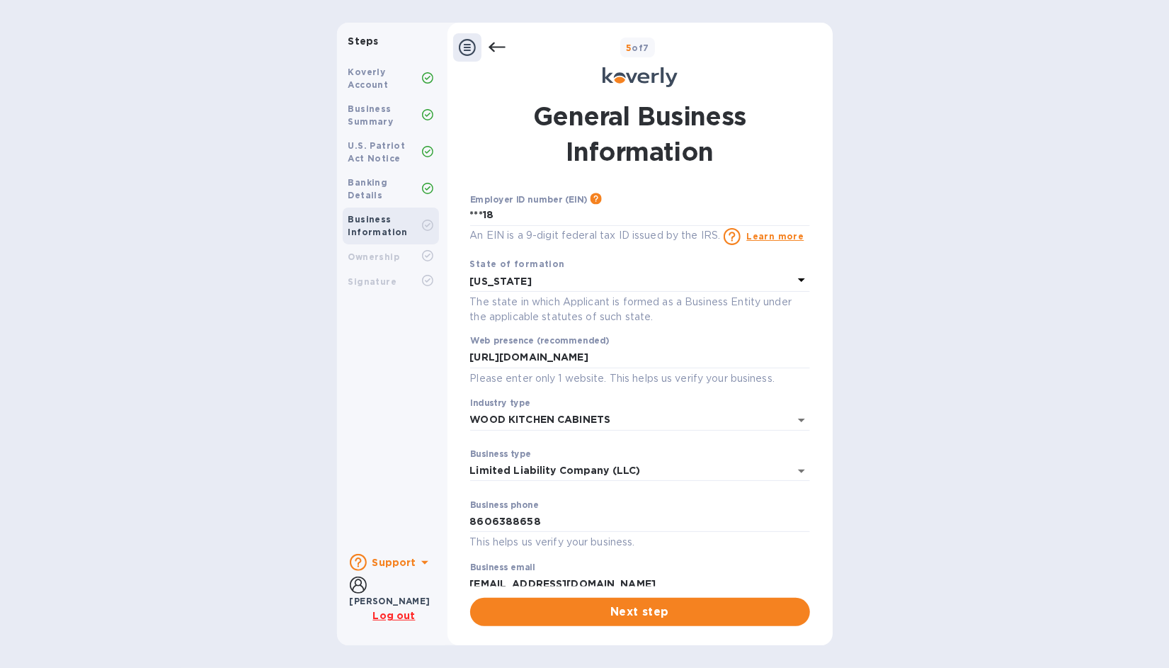
click at [494, 46] on icon at bounding box center [497, 47] width 17 height 17
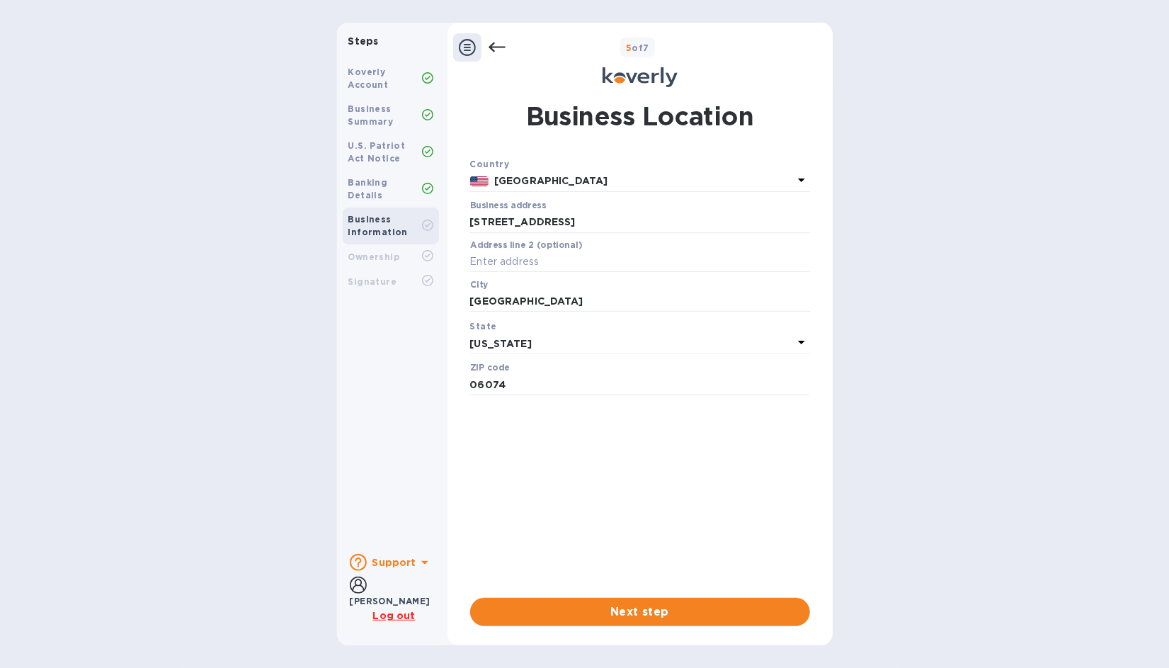
click at [494, 41] on icon at bounding box center [497, 47] width 17 height 17
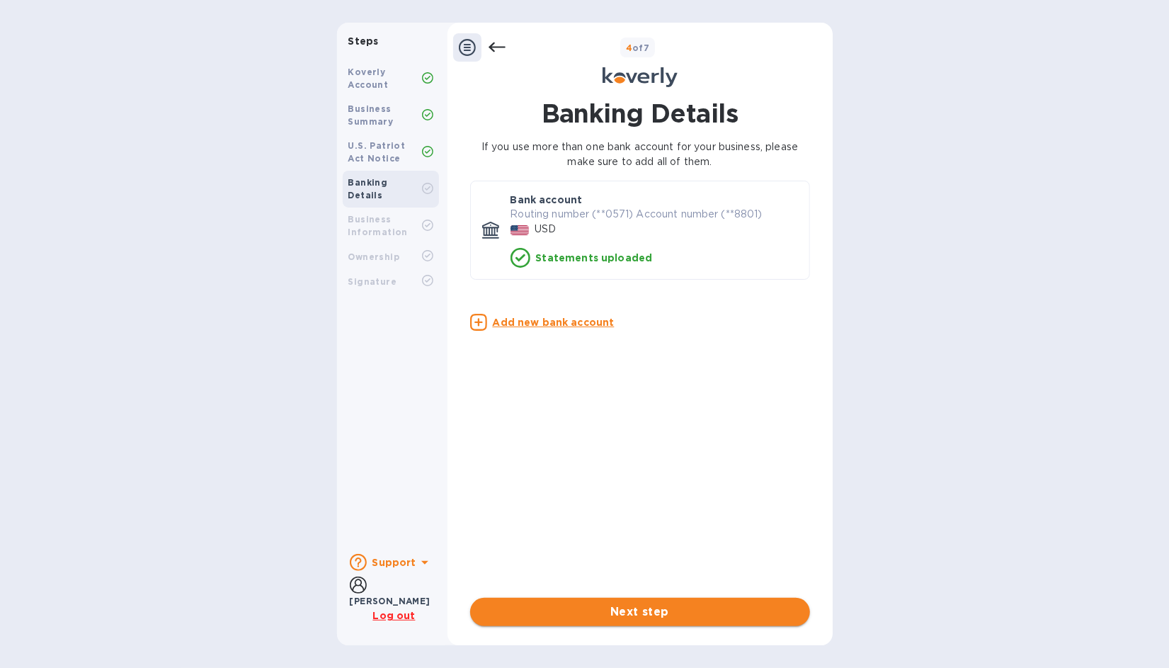
click at [627, 609] on span "Next step" at bounding box center [640, 611] width 317 height 17
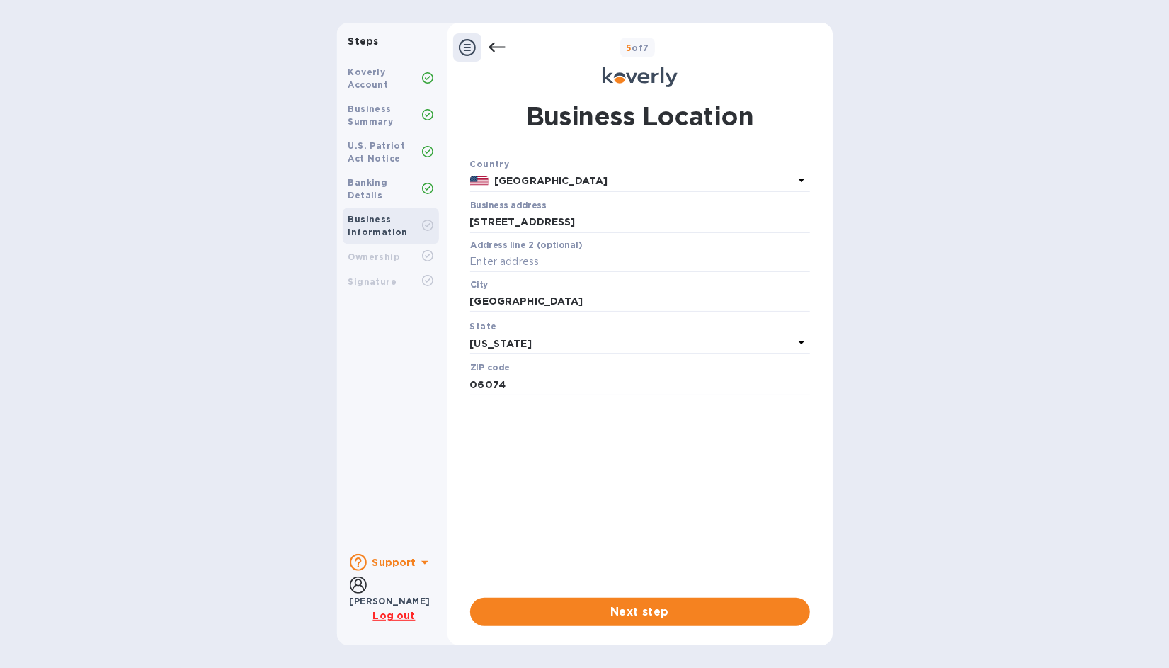
click at [627, 609] on span "Next step" at bounding box center [640, 611] width 317 height 17
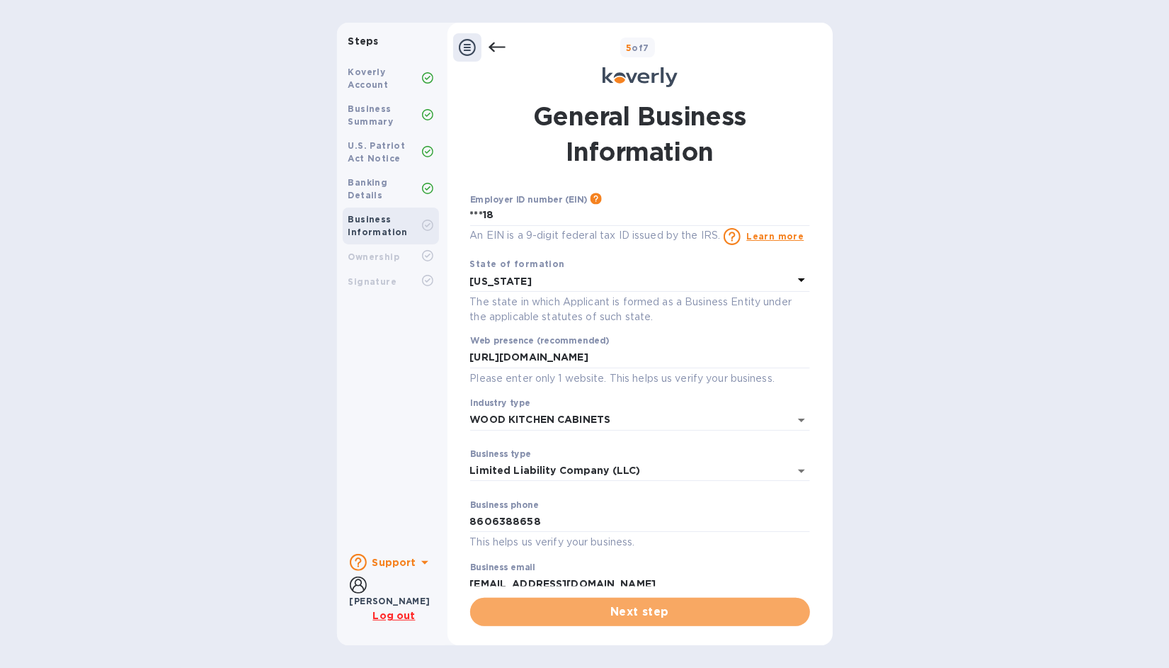
click at [627, 609] on span "Next step" at bounding box center [640, 611] width 317 height 17
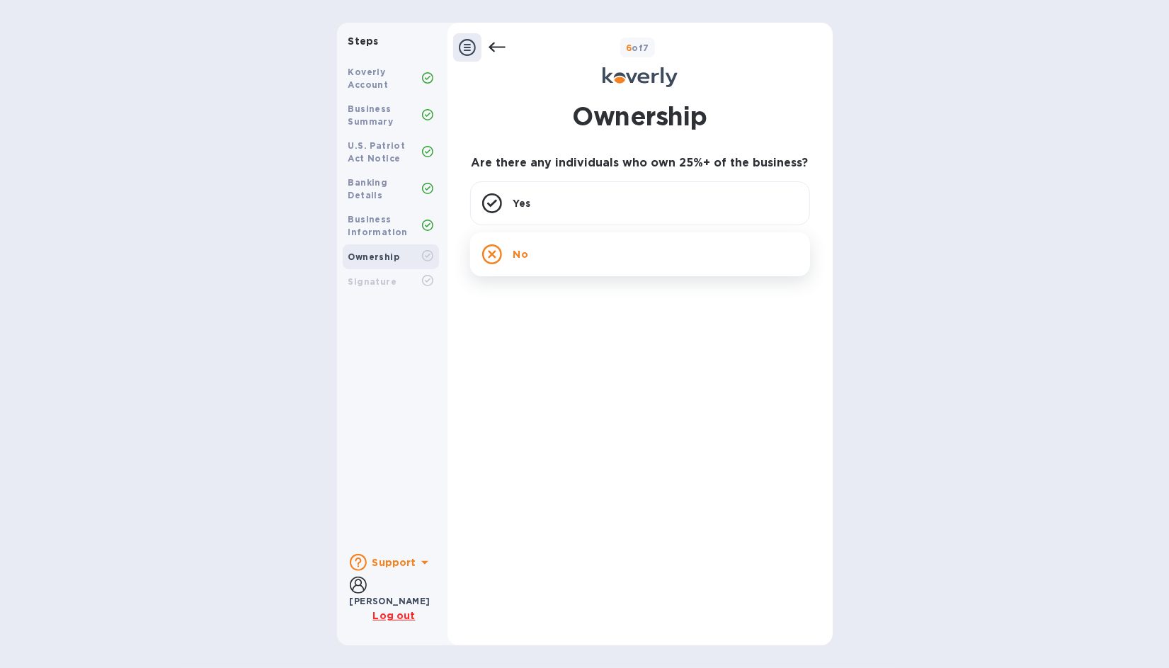
click at [492, 254] on icon at bounding box center [492, 254] width 20 height 20
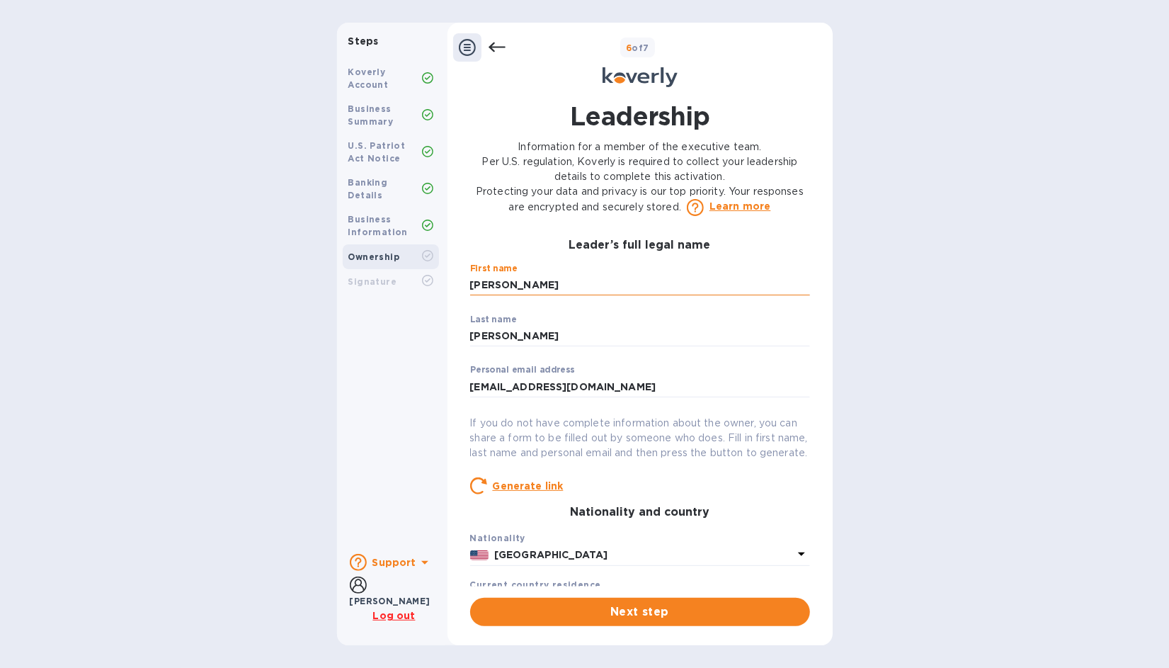
click at [548, 289] on input "[PERSON_NAME]" at bounding box center [640, 285] width 340 height 21
type input "A"
type input "gianpaolo"
click at [524, 341] on input "[PERSON_NAME]" at bounding box center [640, 336] width 340 height 21
type input "C"
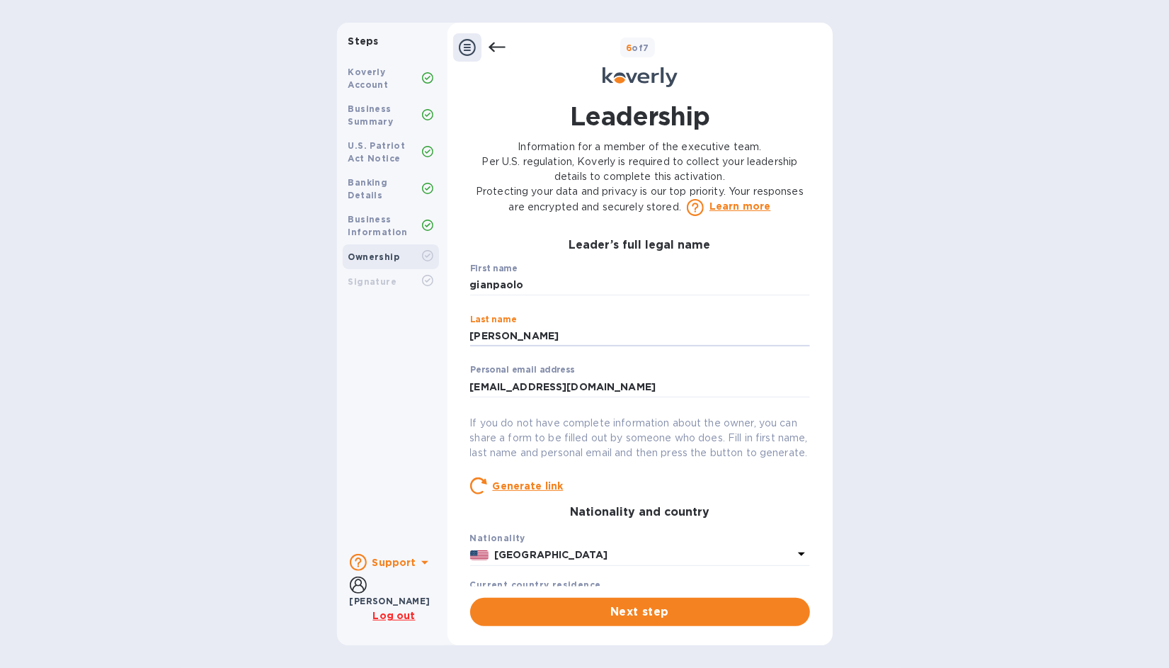
type input "[PERSON_NAME]"
click at [889, 350] on div "Steps Koverly Account Business Summary U.S. Patriot Act Notice Banking Details …" at bounding box center [584, 334] width 1169 height 623
click at [795, 562] on icon at bounding box center [801, 553] width 17 height 17
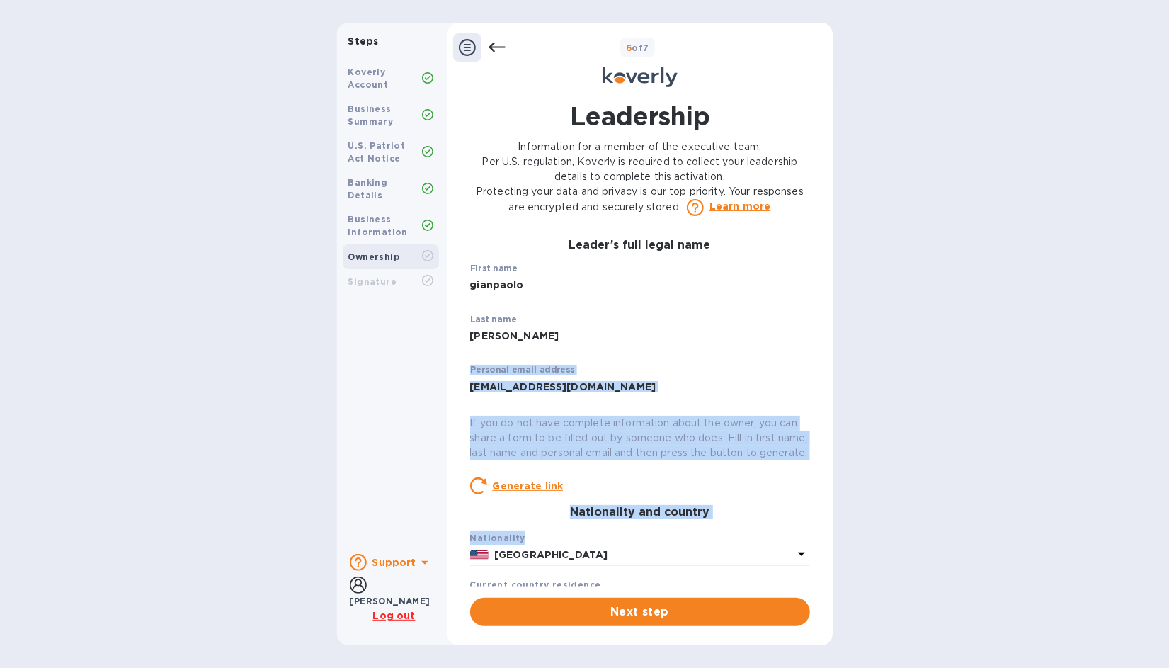
drag, startPoint x: 804, startPoint y: 364, endPoint x: 817, endPoint y: 562, distance: 198.1
click at [817, 562] on div "Leadership Information for a member of the executive team. Per U.S. regulation,…" at bounding box center [640, 362] width 371 height 545
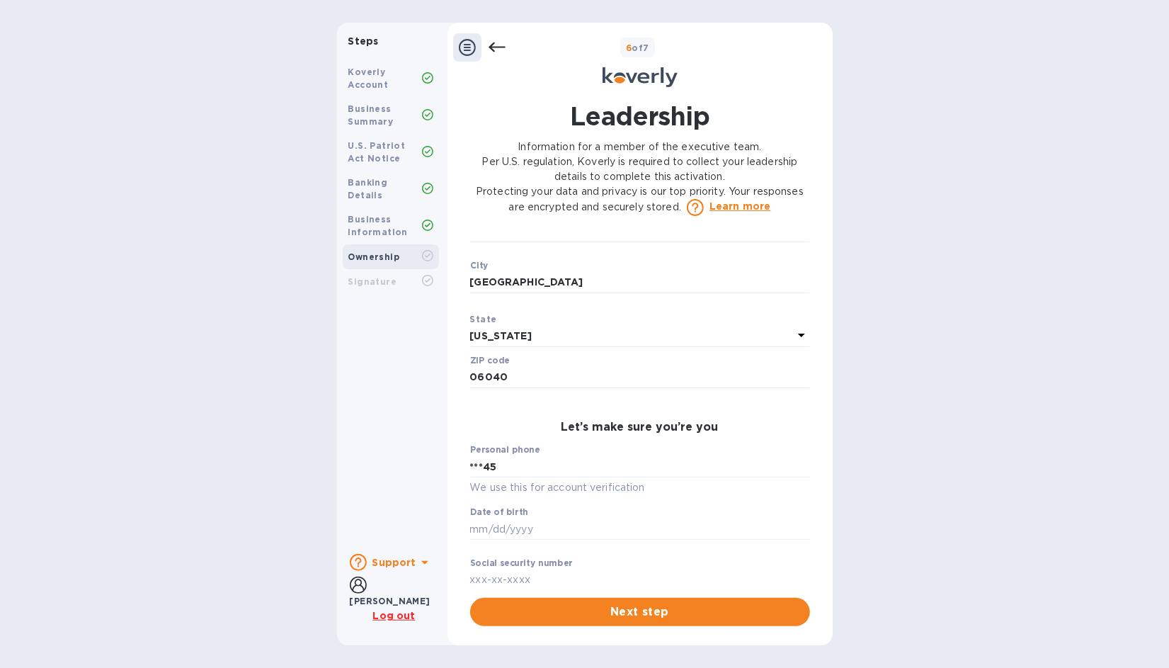
scroll to position [503, 0]
click at [506, 475] on input "***45" at bounding box center [640, 464] width 340 height 21
click at [476, 492] on p "We use this for account verification" at bounding box center [640, 485] width 340 height 16
click at [495, 475] on input "***45" at bounding box center [640, 464] width 340 height 21
type input "***48"
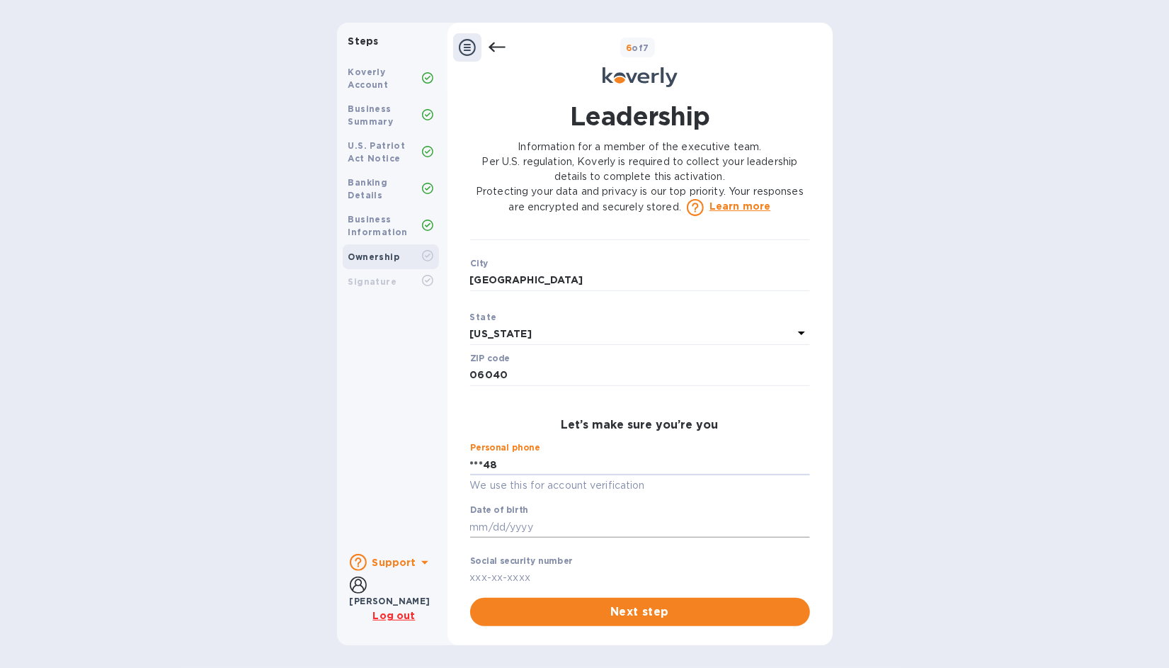
click at [655, 534] on input "text" at bounding box center [640, 526] width 340 height 21
type input "***1"
click at [623, 533] on input "***1" at bounding box center [640, 526] width 340 height 21
click at [538, 538] on input "***1" at bounding box center [640, 526] width 340 height 21
click at [480, 538] on input "***1" at bounding box center [640, 526] width 340 height 21
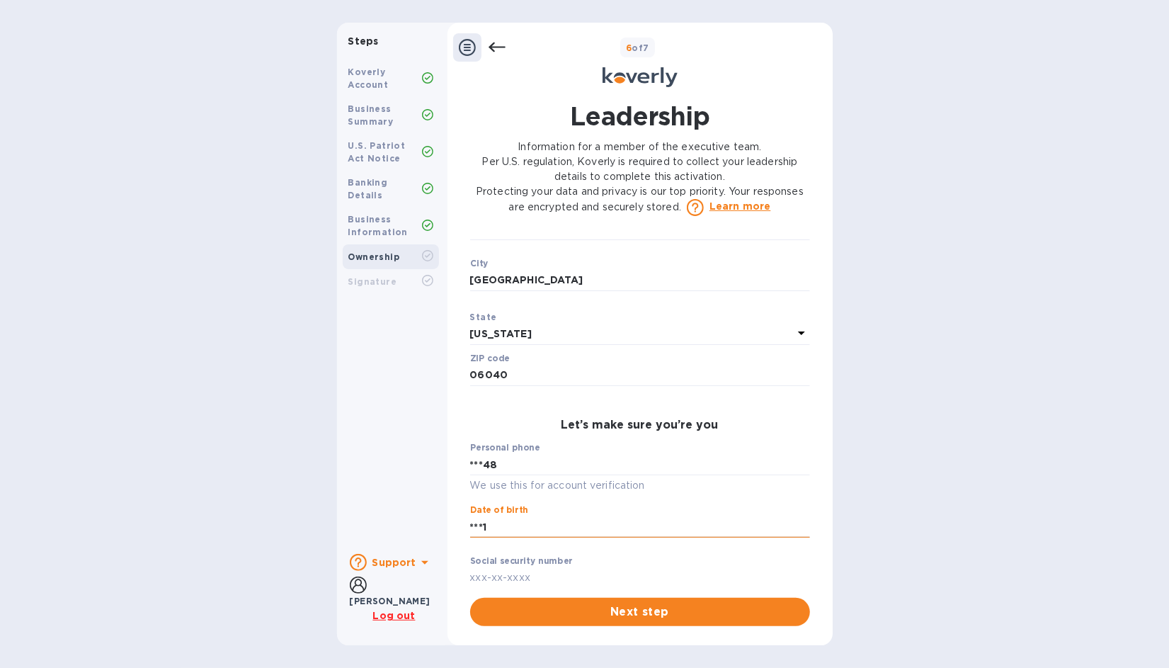
click at [480, 538] on input "***1" at bounding box center [640, 526] width 340 height 21
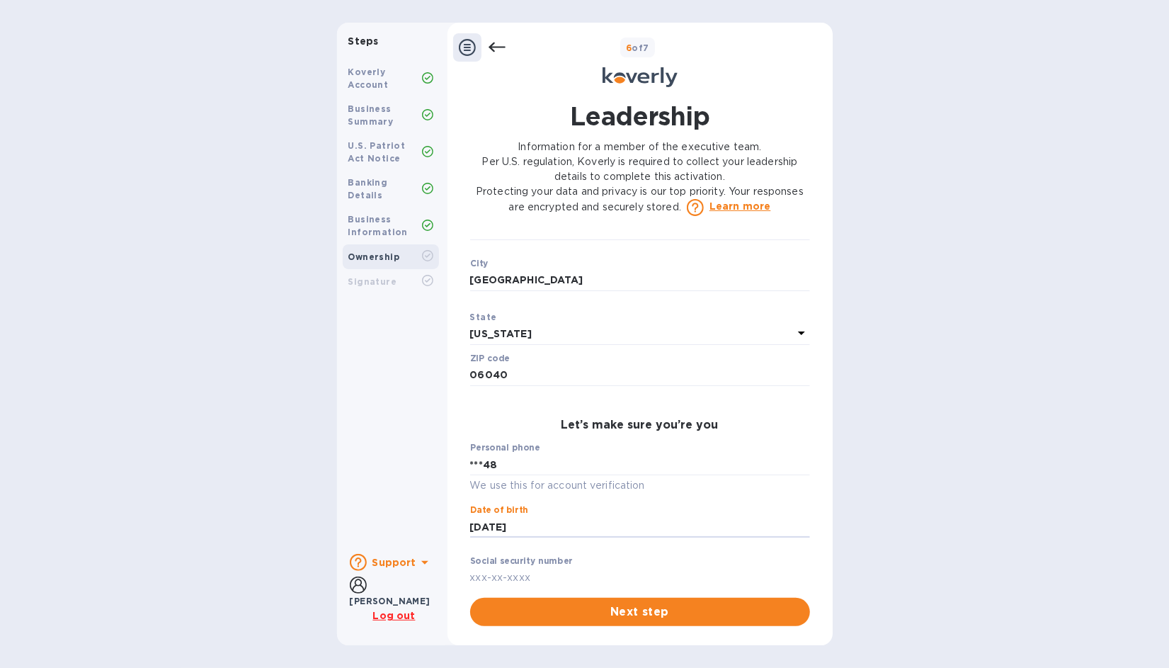
type input "***77"
click at [531, 566] on label "Social security number" at bounding box center [521, 561] width 103 height 8
click at [533, 556] on p "​" at bounding box center [640, 548] width 340 height 16
drag, startPoint x: 810, startPoint y: 560, endPoint x: 817, endPoint y: 632, distance: 73.3
click at [817, 632] on div "Leadership Information for a member of the executive team. Per U.S. regulation,…" at bounding box center [640, 362] width 371 height 545
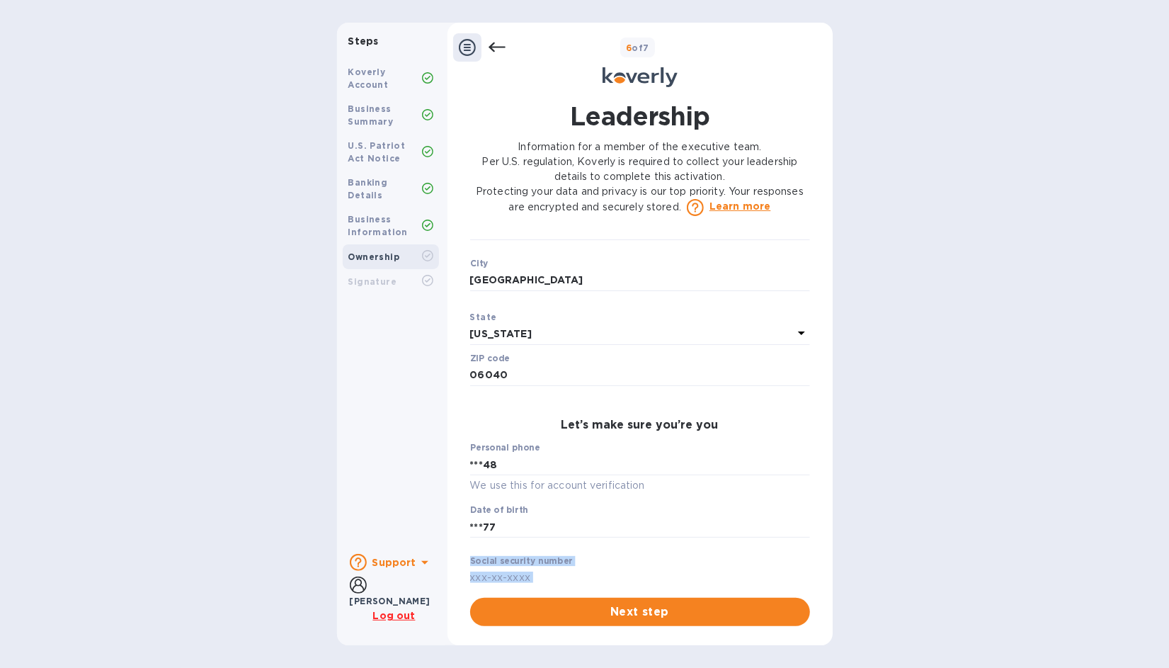
scroll to position [549, 0]
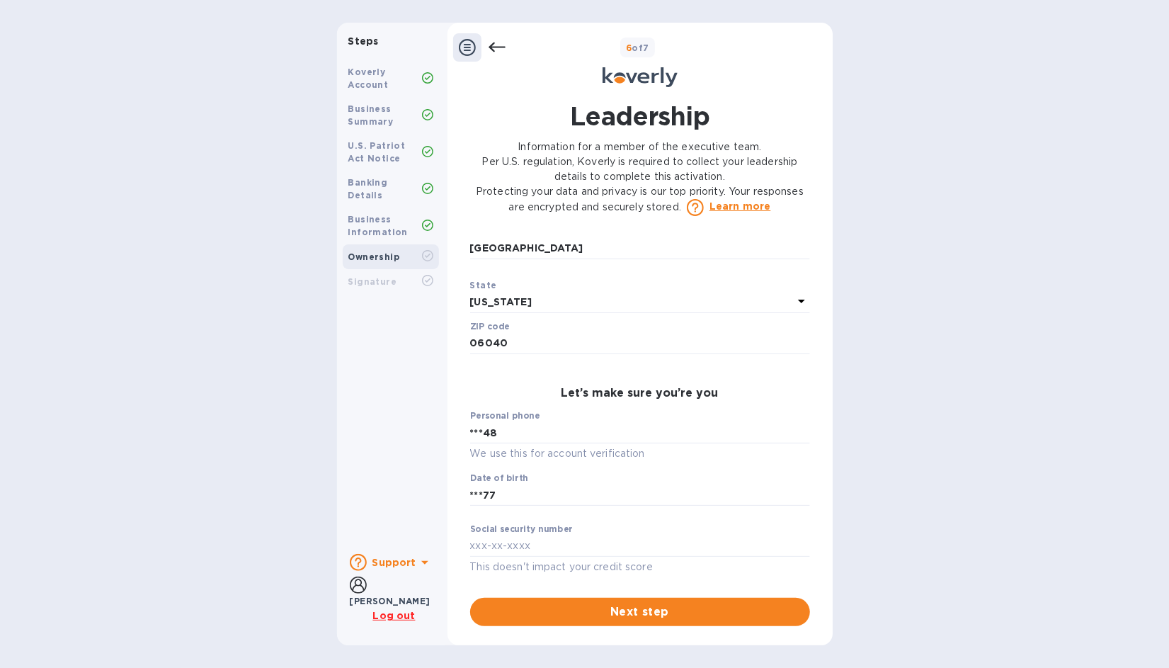
click at [889, 458] on div "Steps Koverly Account Business Summary U.S. Patriot Act Notice Banking Details …" at bounding box center [584, 334] width 1169 height 623
click at [475, 545] on input "text" at bounding box center [640, 545] width 340 height 21
type input "***0"
click at [495, 552] on input "***0" at bounding box center [640, 545] width 340 height 21
type input "***30"
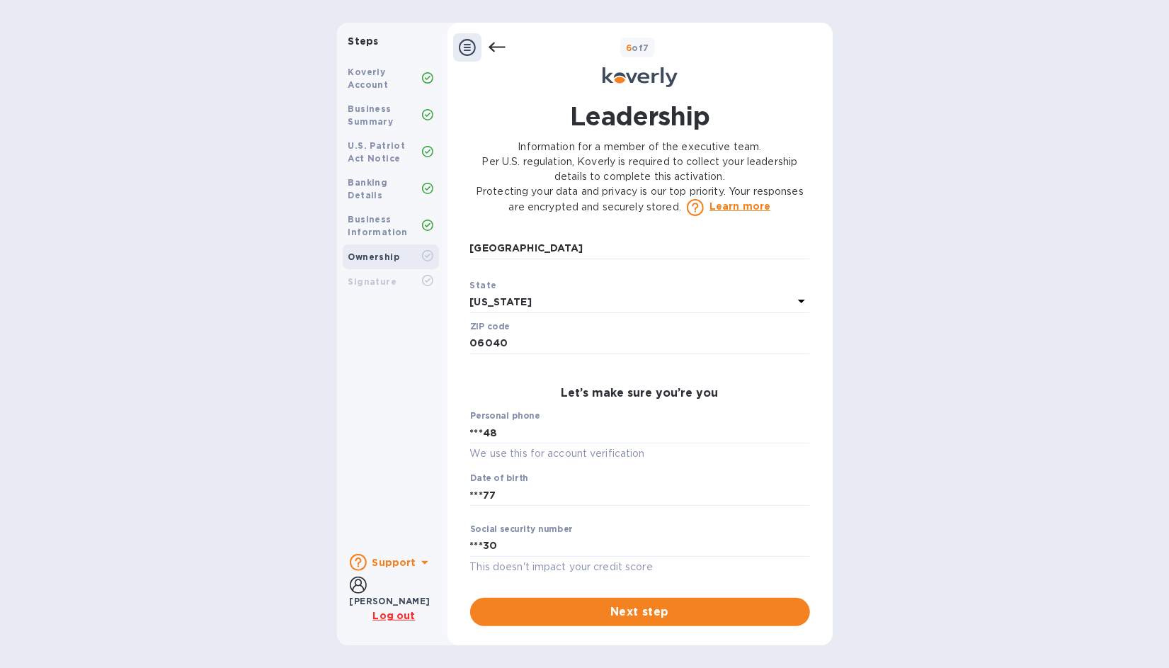
click at [887, 582] on div "Steps Koverly Account Business Summary U.S. Patriot Act Notice Banking Details …" at bounding box center [584, 334] width 1169 height 623
click at [647, 609] on span "Next step" at bounding box center [640, 611] width 317 height 17
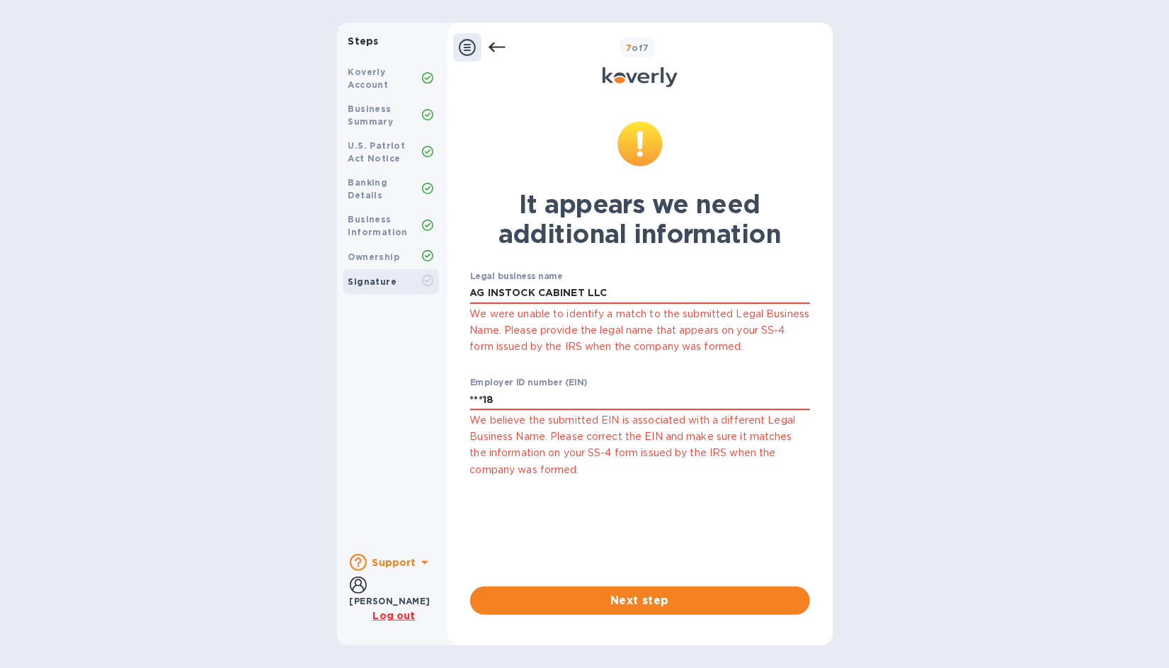
click at [490, 49] on icon at bounding box center [497, 47] width 17 height 17
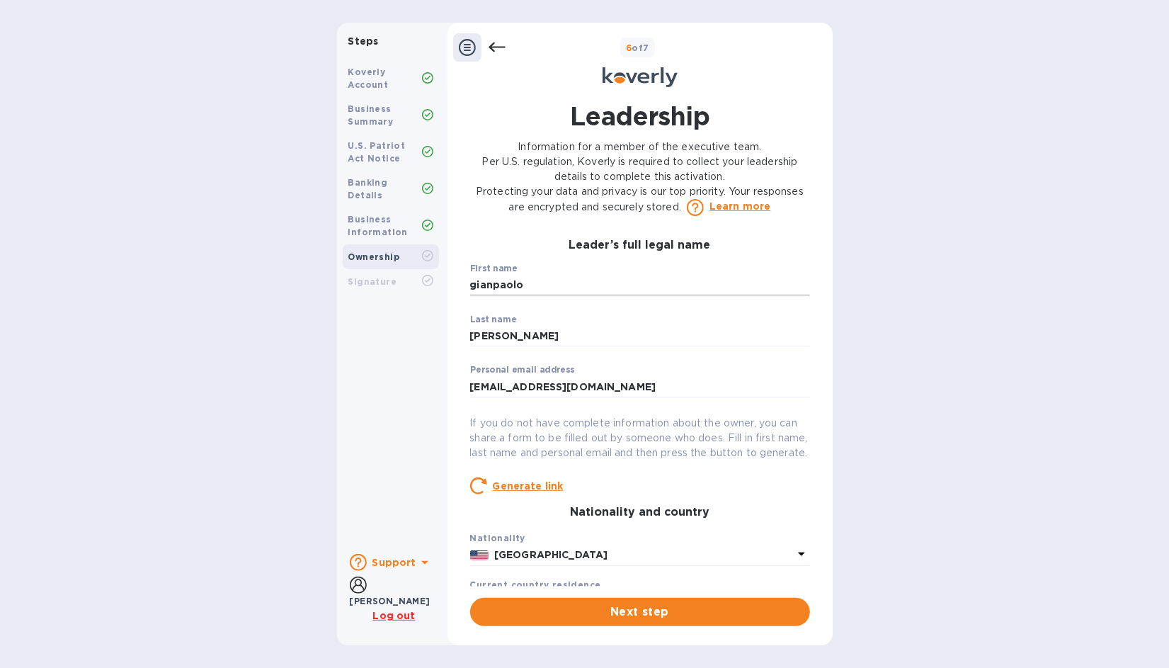
click at [525, 295] on input "gianpaolo" at bounding box center [640, 285] width 340 height 21
type input "g"
type input "[PERSON_NAME]"
click at [958, 285] on div "Steps Koverly Account Business Summary U.S. Patriot Act Notice Banking Details …" at bounding box center [584, 334] width 1169 height 623
click at [548, 331] on input "[PERSON_NAME]" at bounding box center [640, 336] width 340 height 21
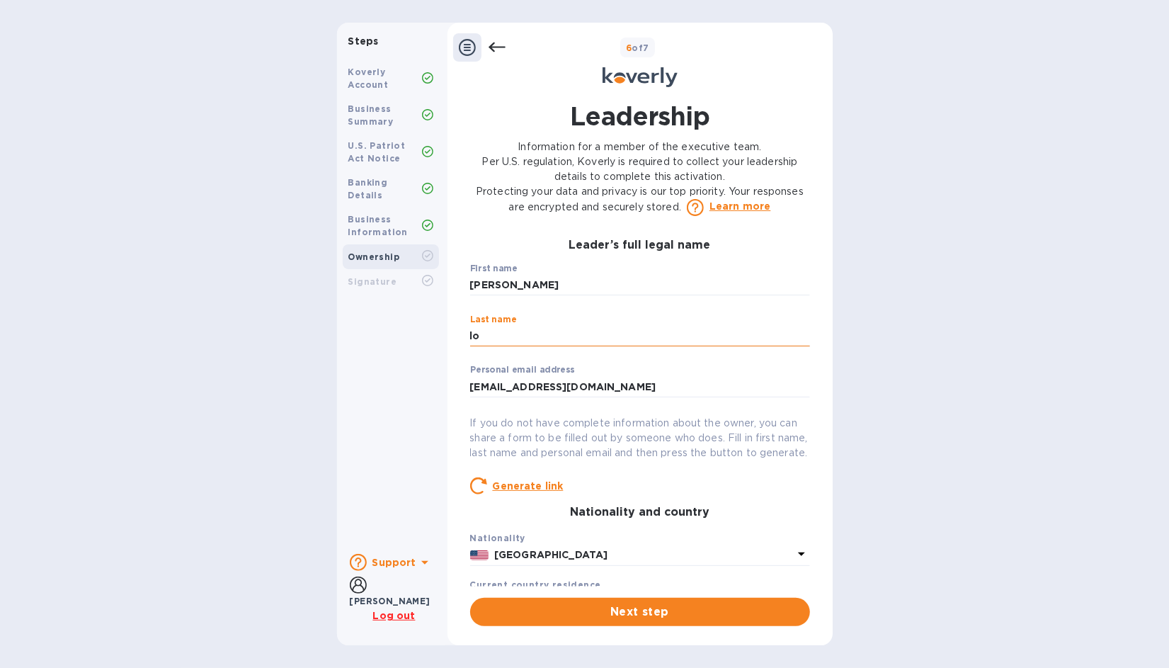
type input "l"
type input "[PERSON_NAME]"
click at [934, 354] on div "Steps Koverly Account Business Summary U.S. Patriot Act Notice Banking Details …" at bounding box center [584, 334] width 1169 height 623
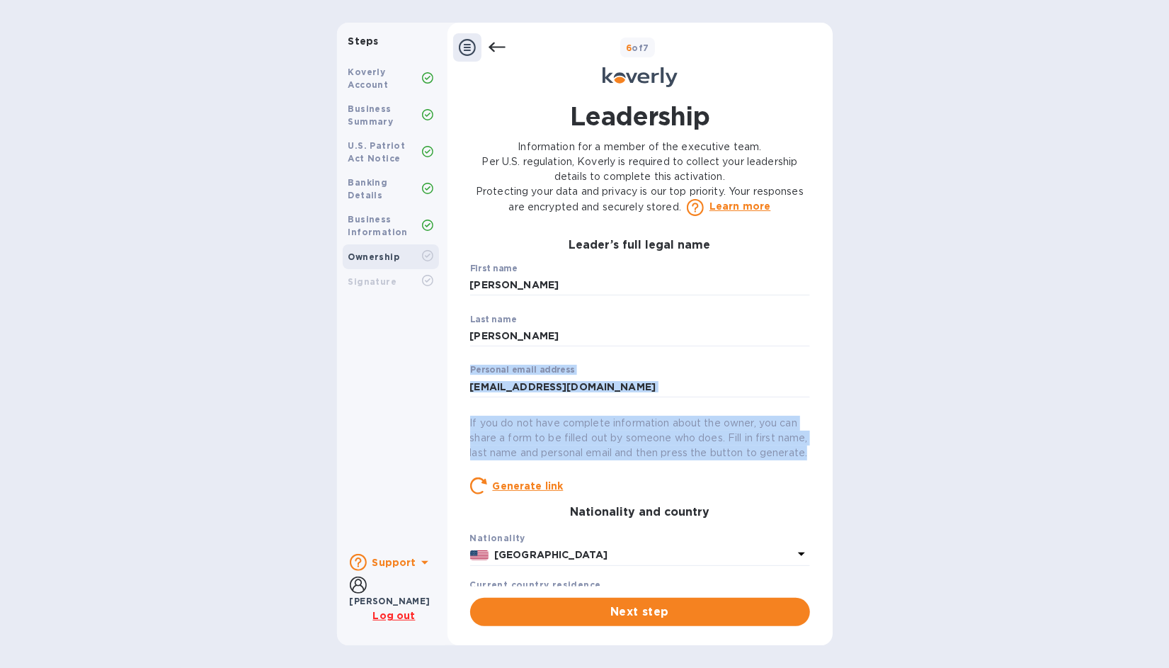
drag, startPoint x: 802, startPoint y: 356, endPoint x: 820, endPoint y: 463, distance: 109.1
click at [820, 463] on div "Leadership Information for a member of the executive team. Per U.S. regulation,…" at bounding box center [640, 362] width 371 height 545
drag, startPoint x: 820, startPoint y: 463, endPoint x: 921, endPoint y: 316, distance: 178.4
click at [921, 316] on div "Steps Koverly Account Business Summary U.S. Patriot Act Notice Banking Details …" at bounding box center [584, 334] width 1169 height 623
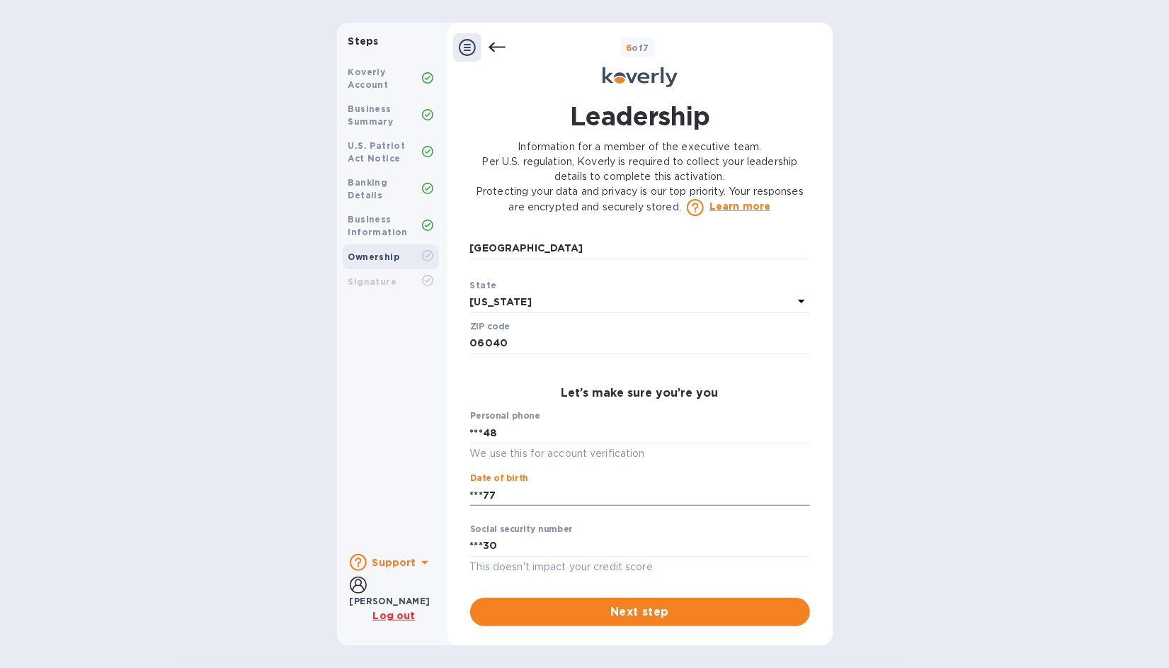
click at [497, 494] on input "***77" at bounding box center [640, 494] width 340 height 21
type input "***74"
click at [510, 557] on input "***30" at bounding box center [640, 545] width 340 height 21
type input "***30"
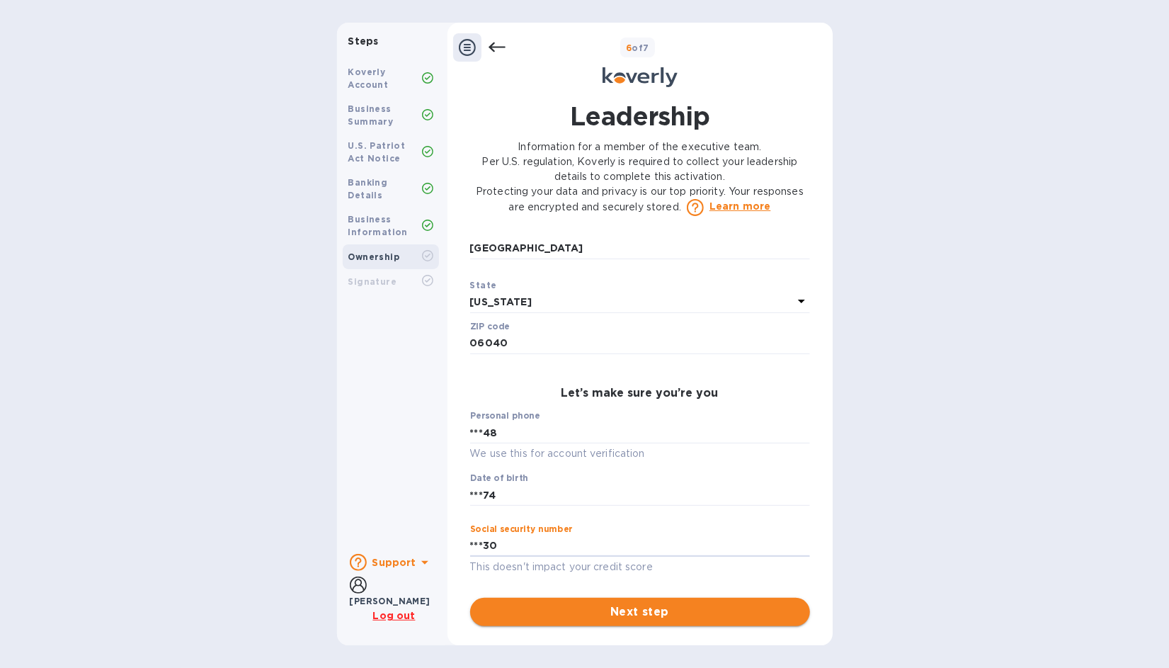
click at [596, 612] on span "Next step" at bounding box center [640, 611] width 317 height 17
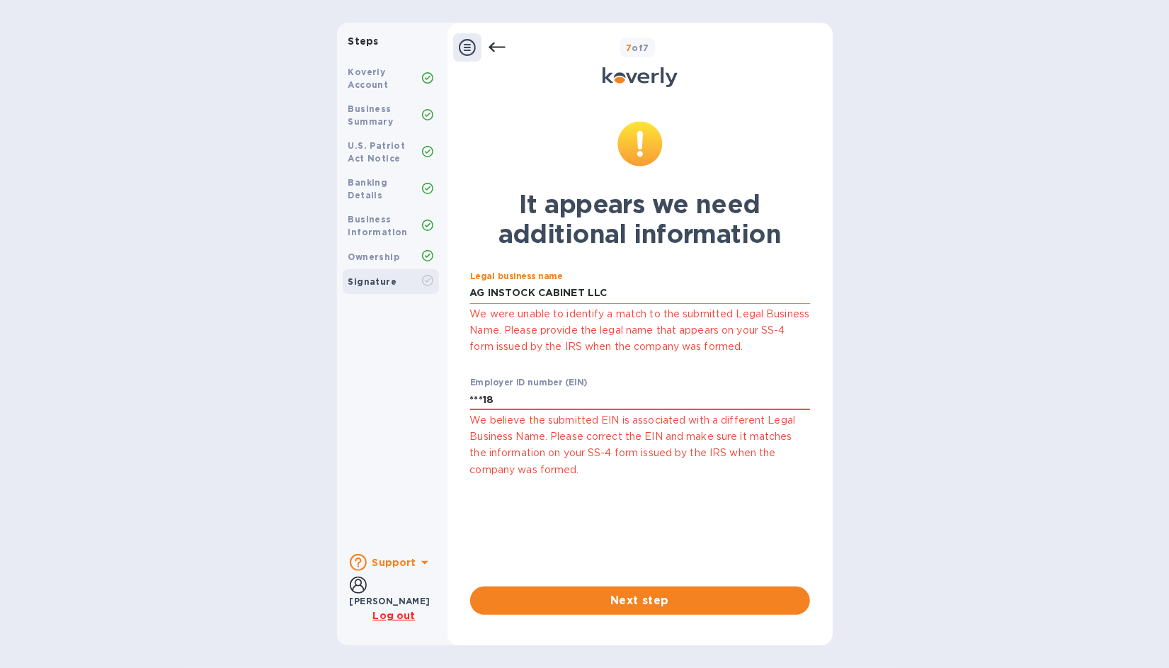
click at [535, 296] on input "AG INSTOCK CABINET LLC" at bounding box center [640, 293] width 340 height 21
type input "AG CABINET LLC"
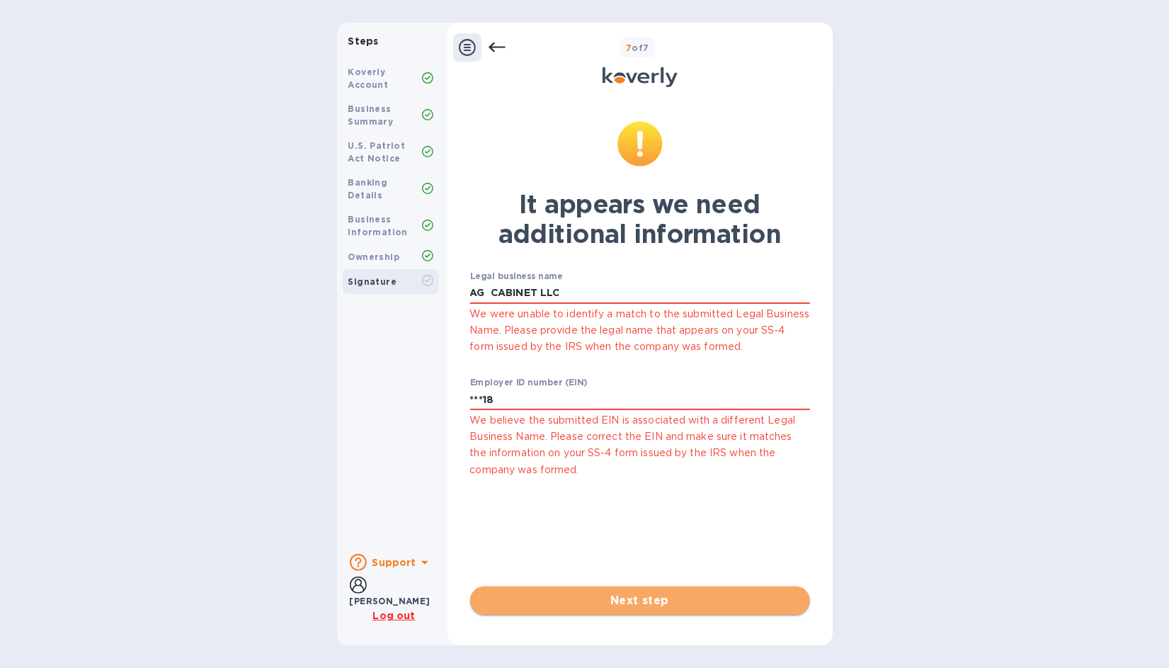
click at [614, 610] on button "Next step" at bounding box center [640, 600] width 340 height 28
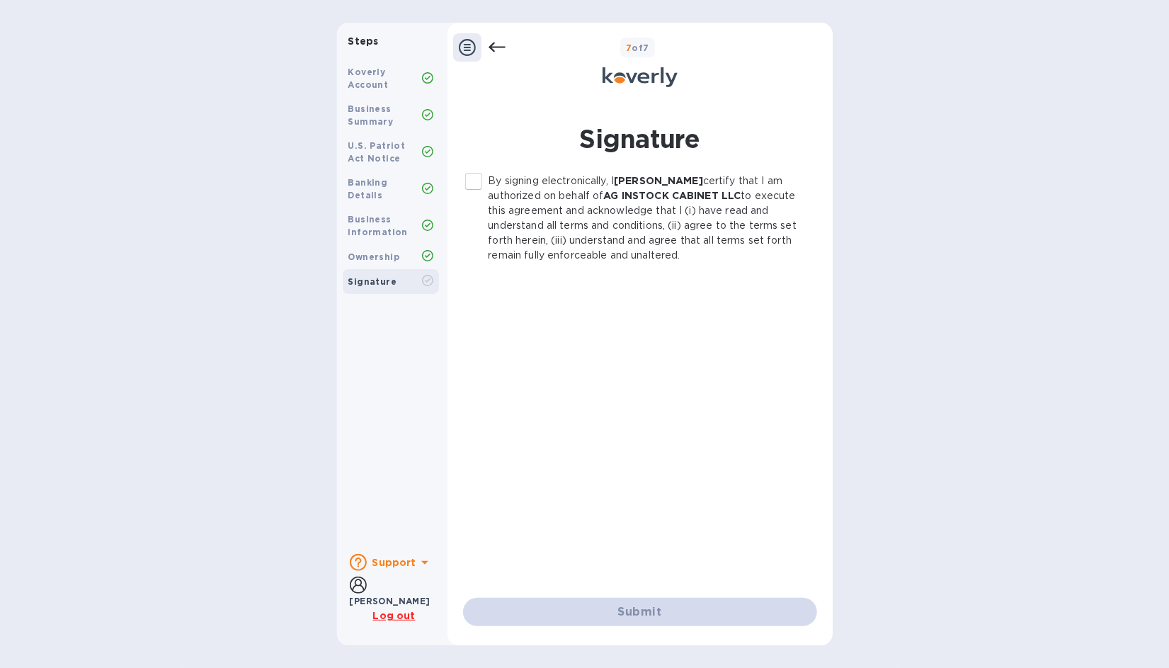
click at [473, 176] on input "By signing electronically, I [PERSON_NAME] certify that I am authorized on beha…" at bounding box center [474, 181] width 30 height 30
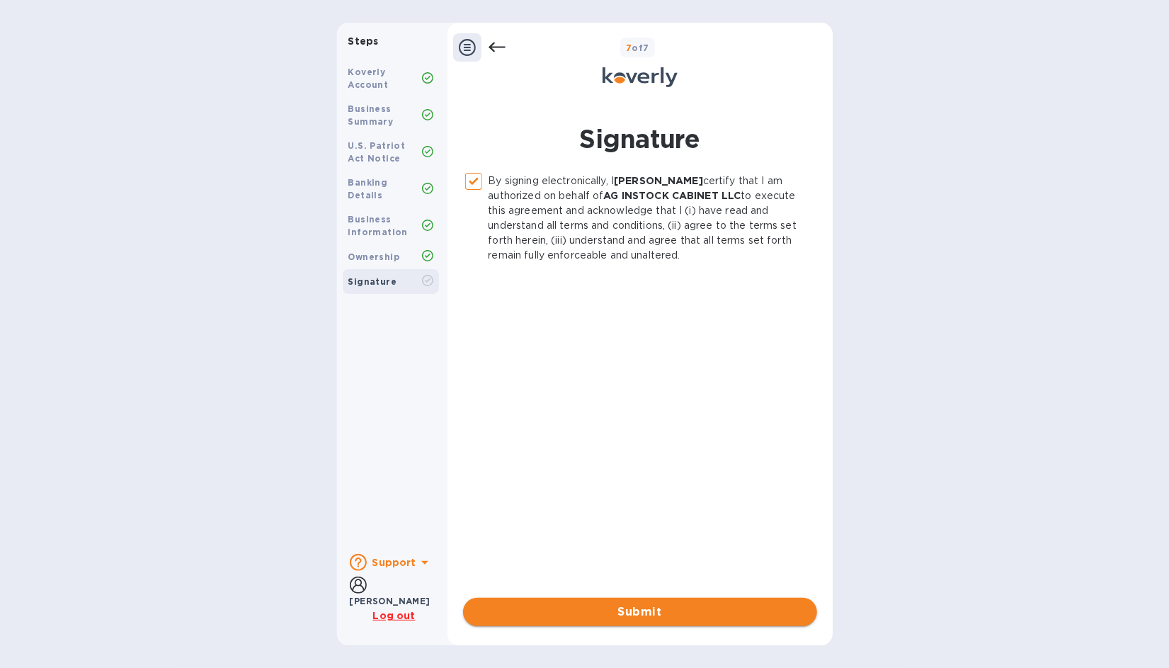
click at [642, 618] on span "Submit" at bounding box center [640, 611] width 331 height 17
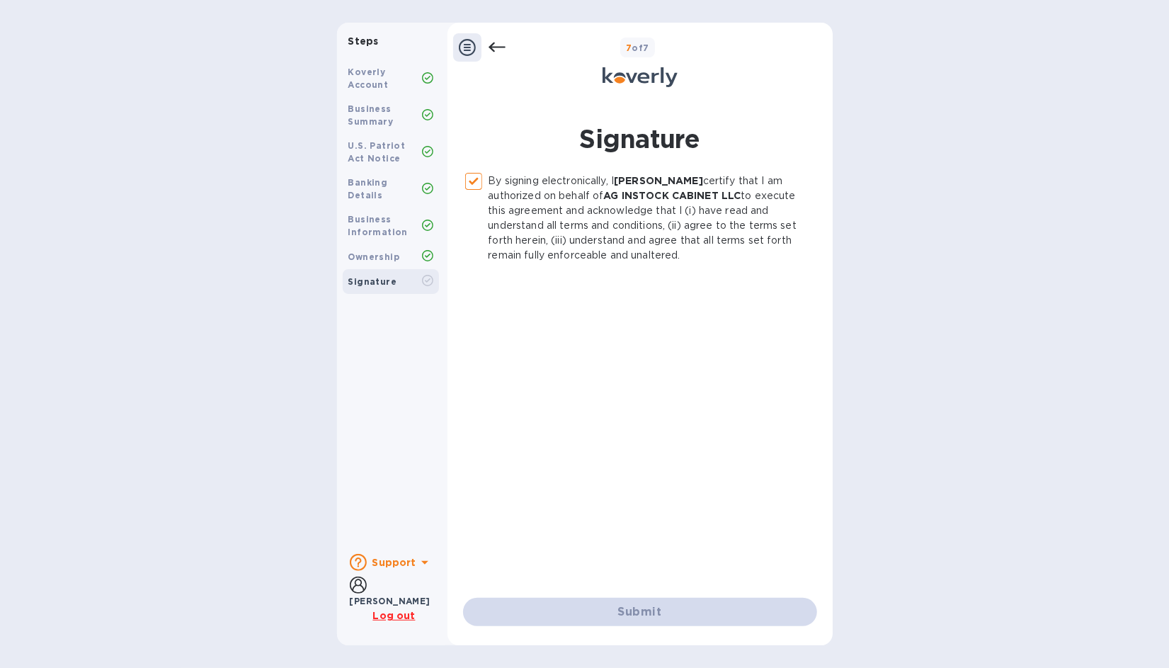
click at [629, 603] on div "Submit" at bounding box center [640, 612] width 354 height 28
checkbox input "false"
